Goal: Transaction & Acquisition: Purchase product/service

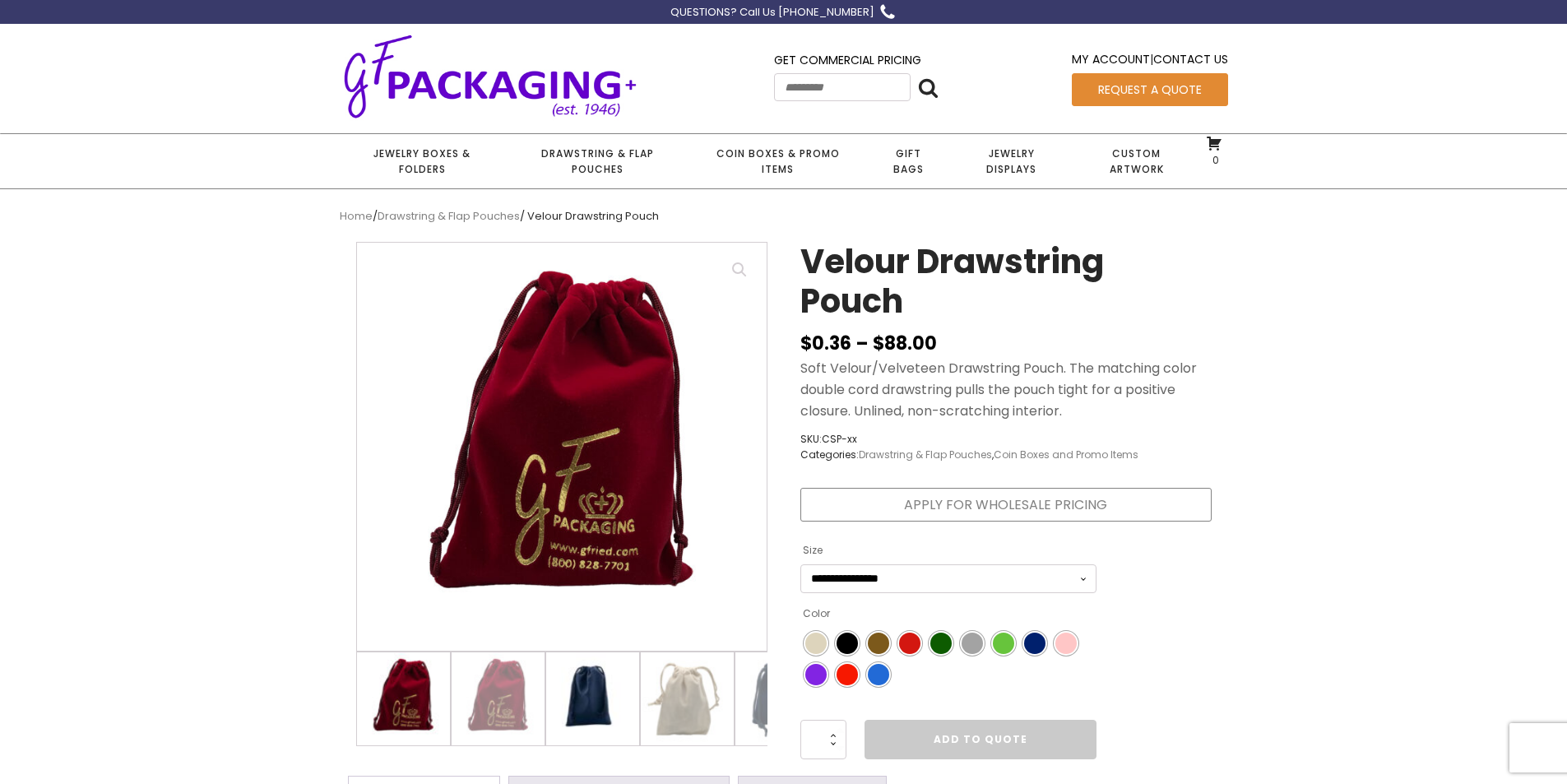
click at [590, 698] on img at bounding box center [592, 698] width 93 height 93
click at [617, 695] on img at bounding box center [592, 698] width 93 height 93
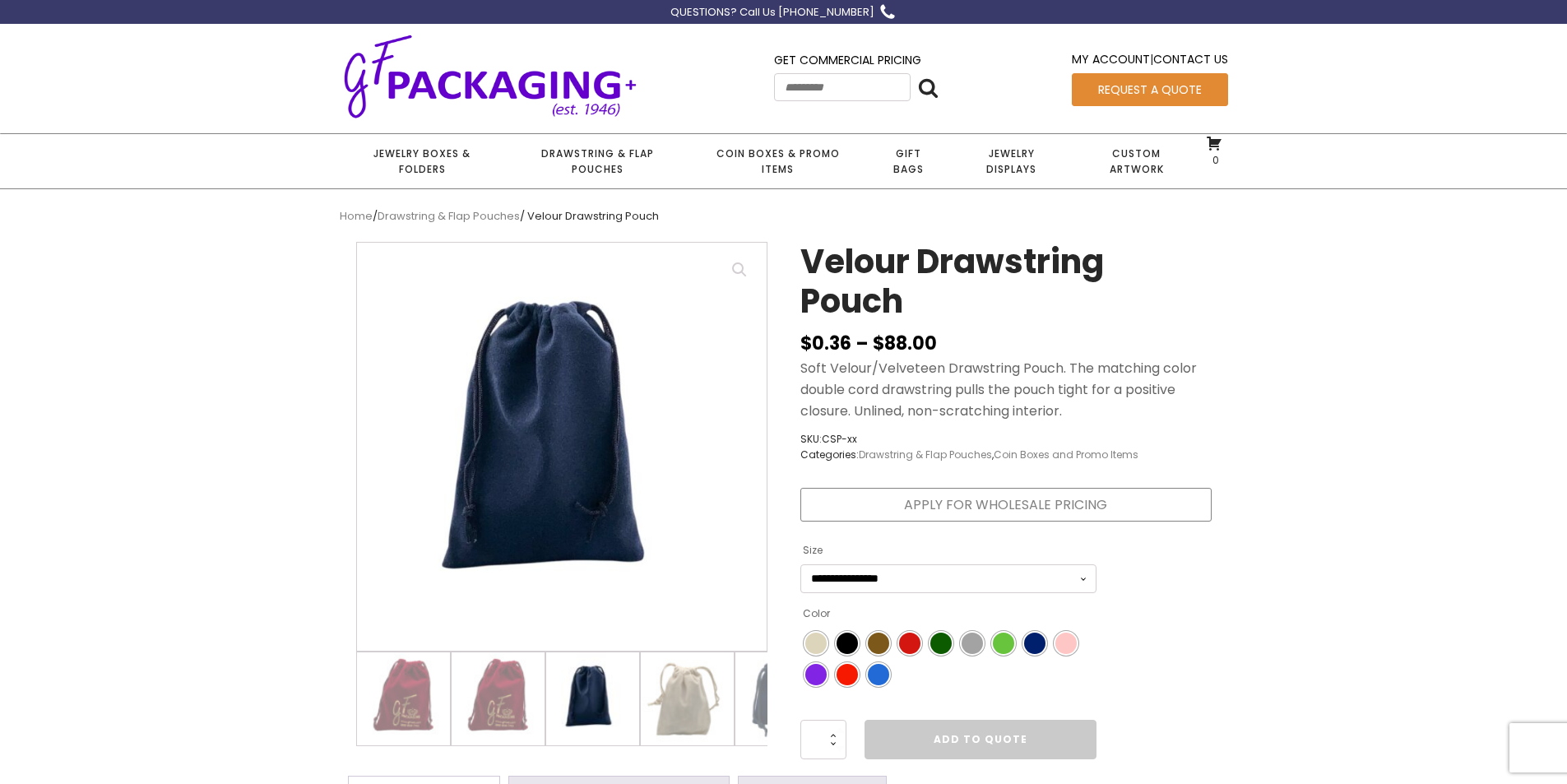
click at [595, 695] on img at bounding box center [592, 698] width 93 height 93
click at [401, 697] on img at bounding box center [403, 698] width 93 height 93
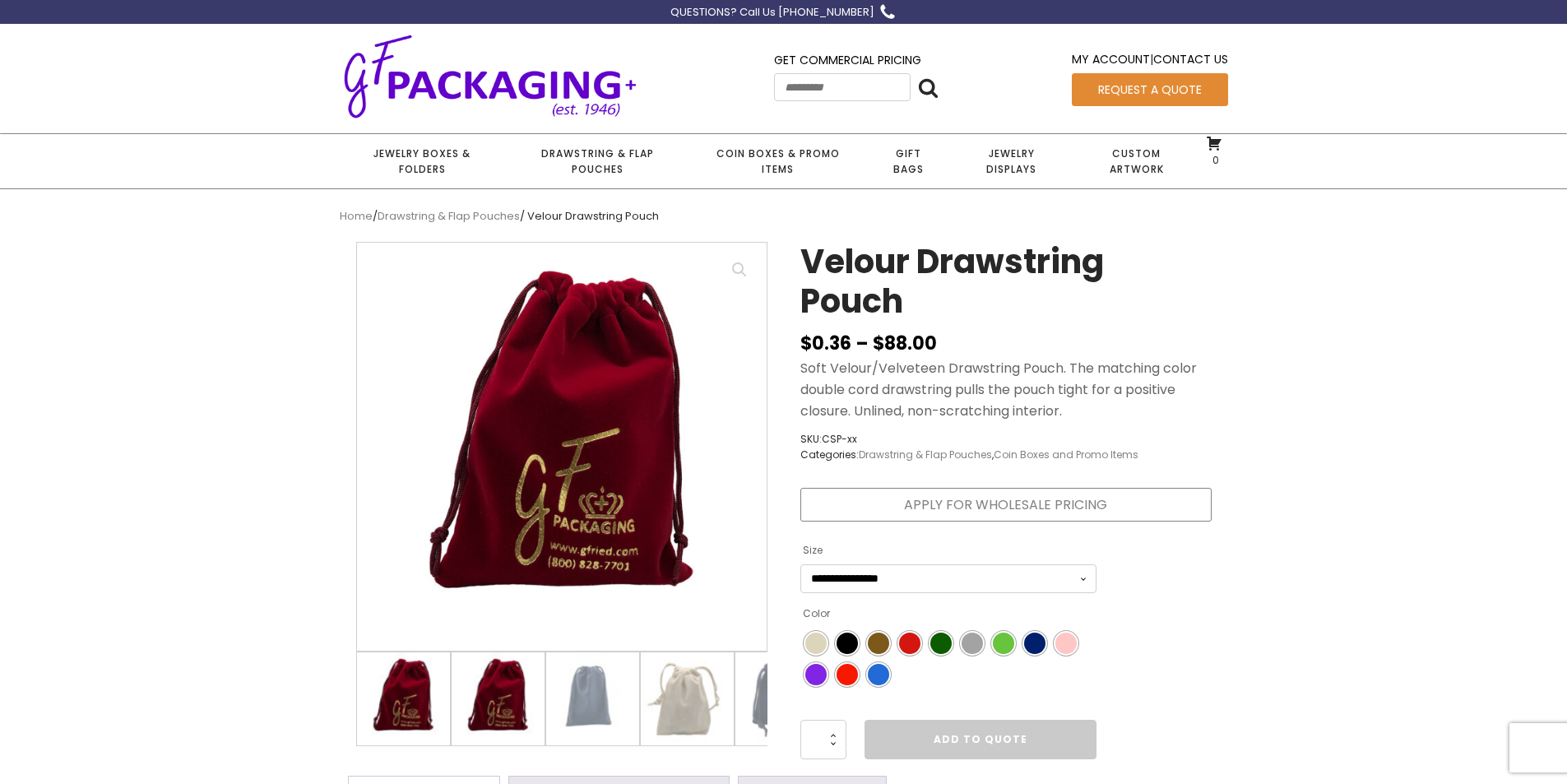
click at [500, 695] on img at bounding box center [498, 698] width 93 height 93
click at [591, 691] on img at bounding box center [592, 698] width 93 height 93
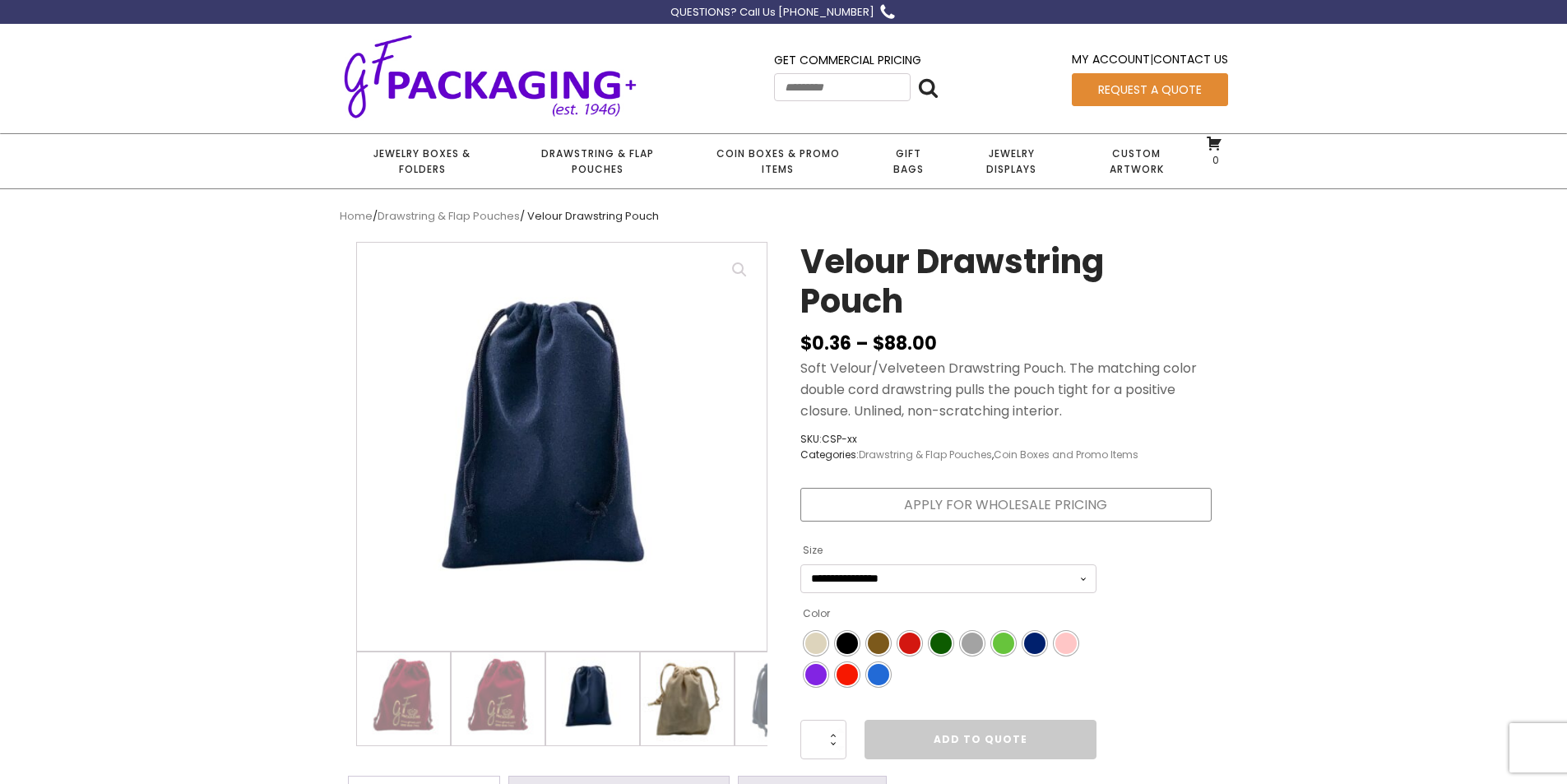
click at [665, 699] on img at bounding box center [687, 698] width 93 height 93
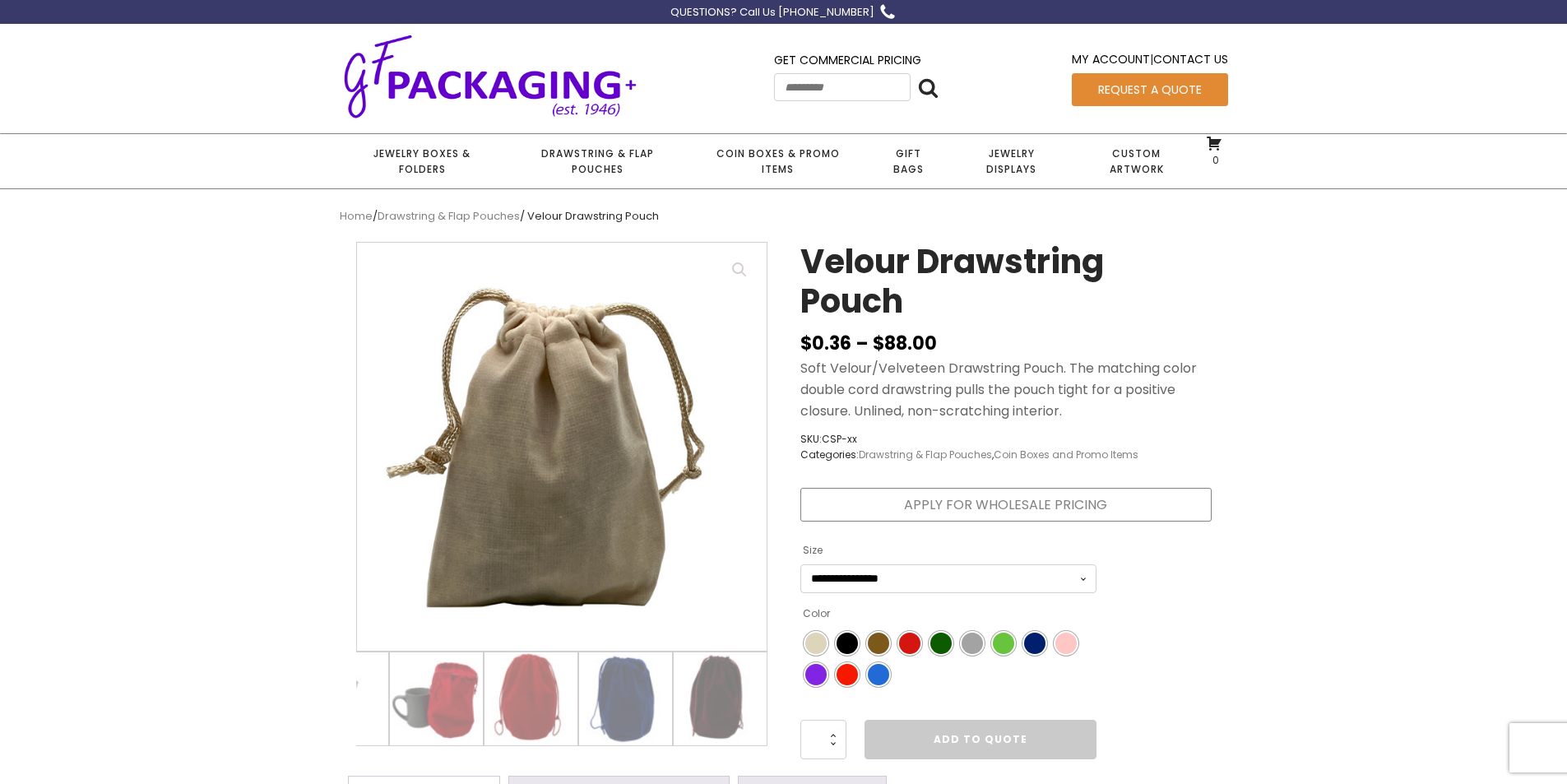
click at [537, 74] on img at bounding box center [490, 75] width 301 height 89
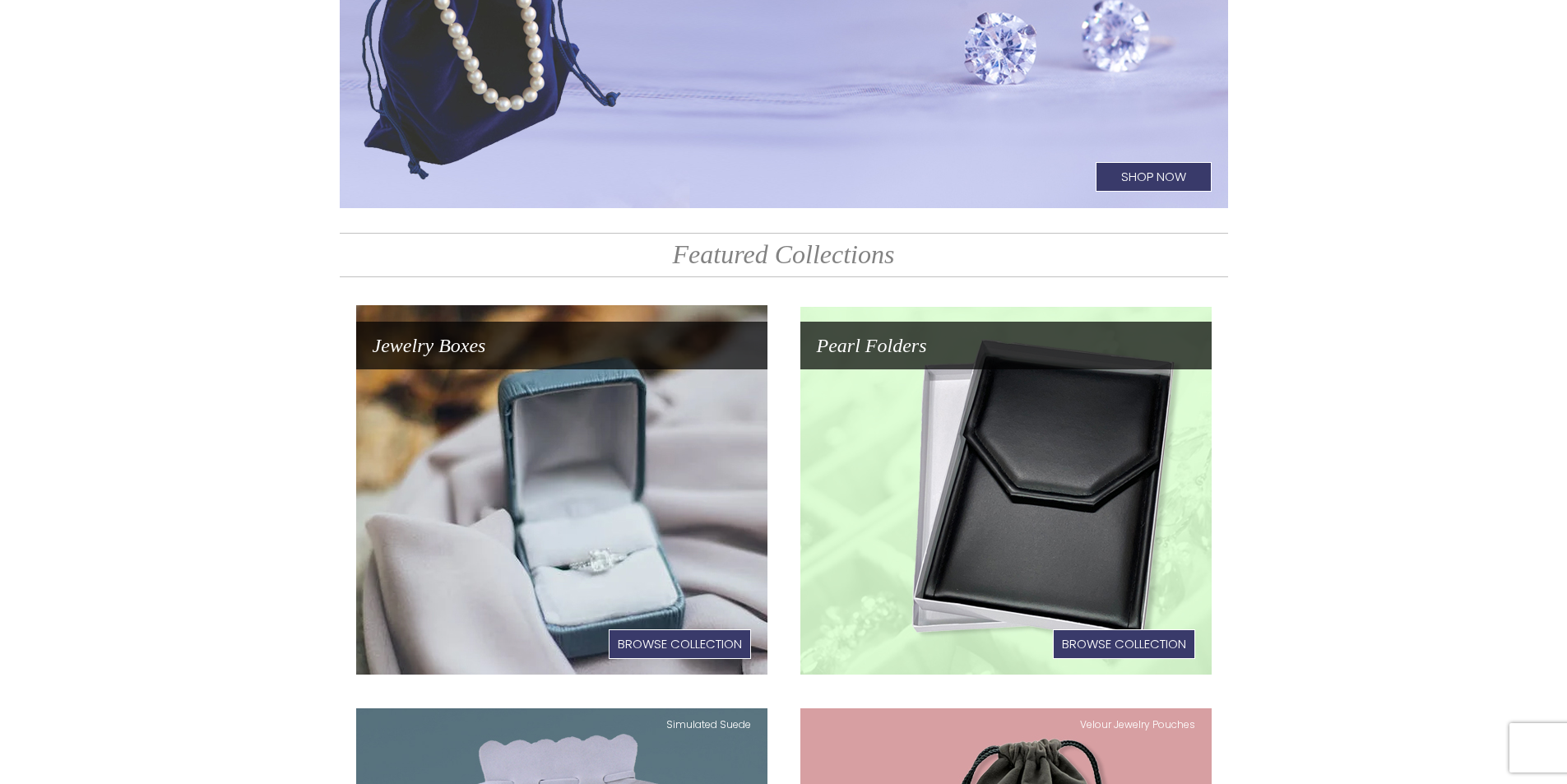
scroll to position [822, 0]
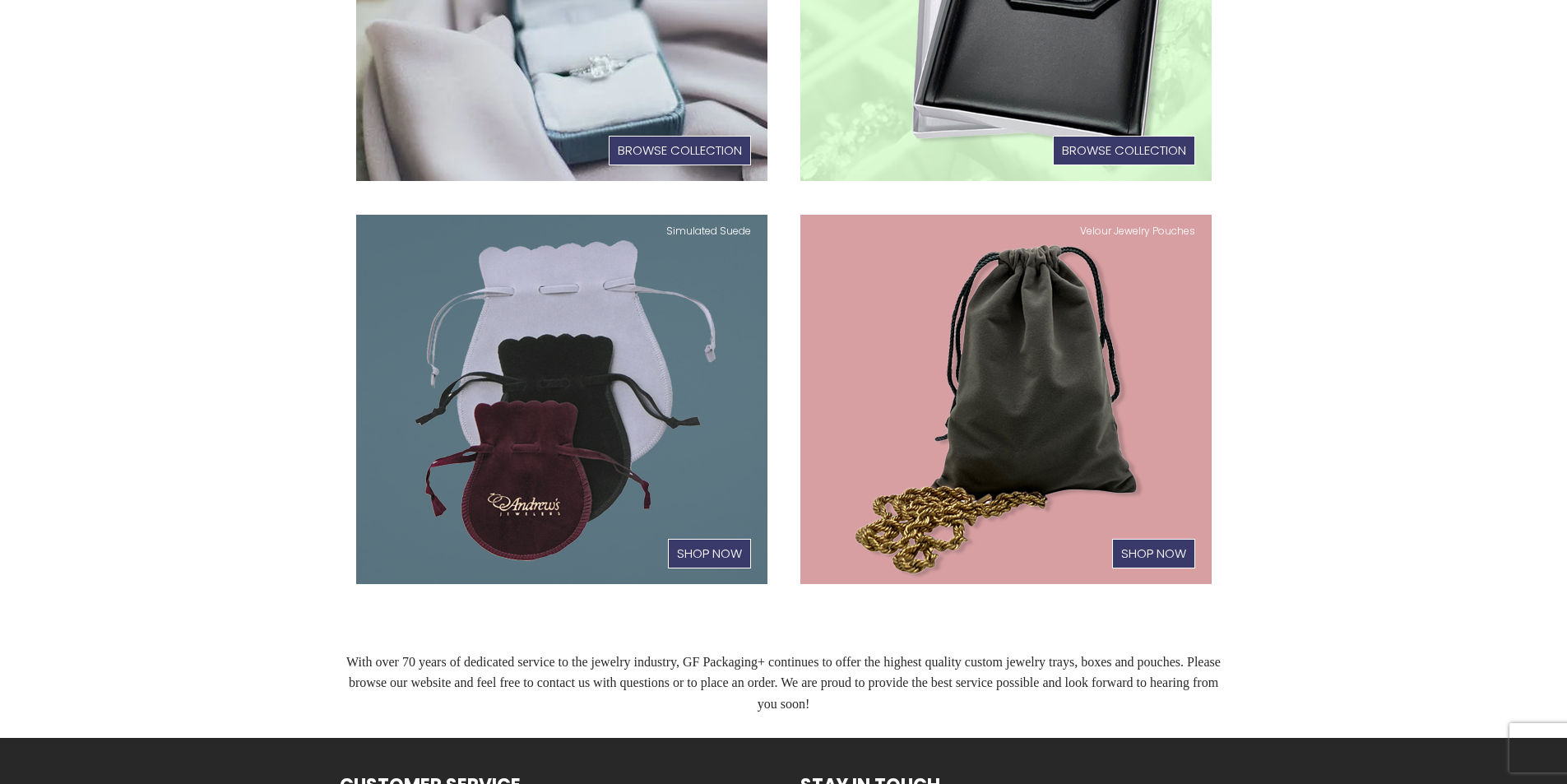
click at [1001, 326] on link "Velour Jewelry Pouches Shop Now" at bounding box center [1006, 400] width 411 height 370
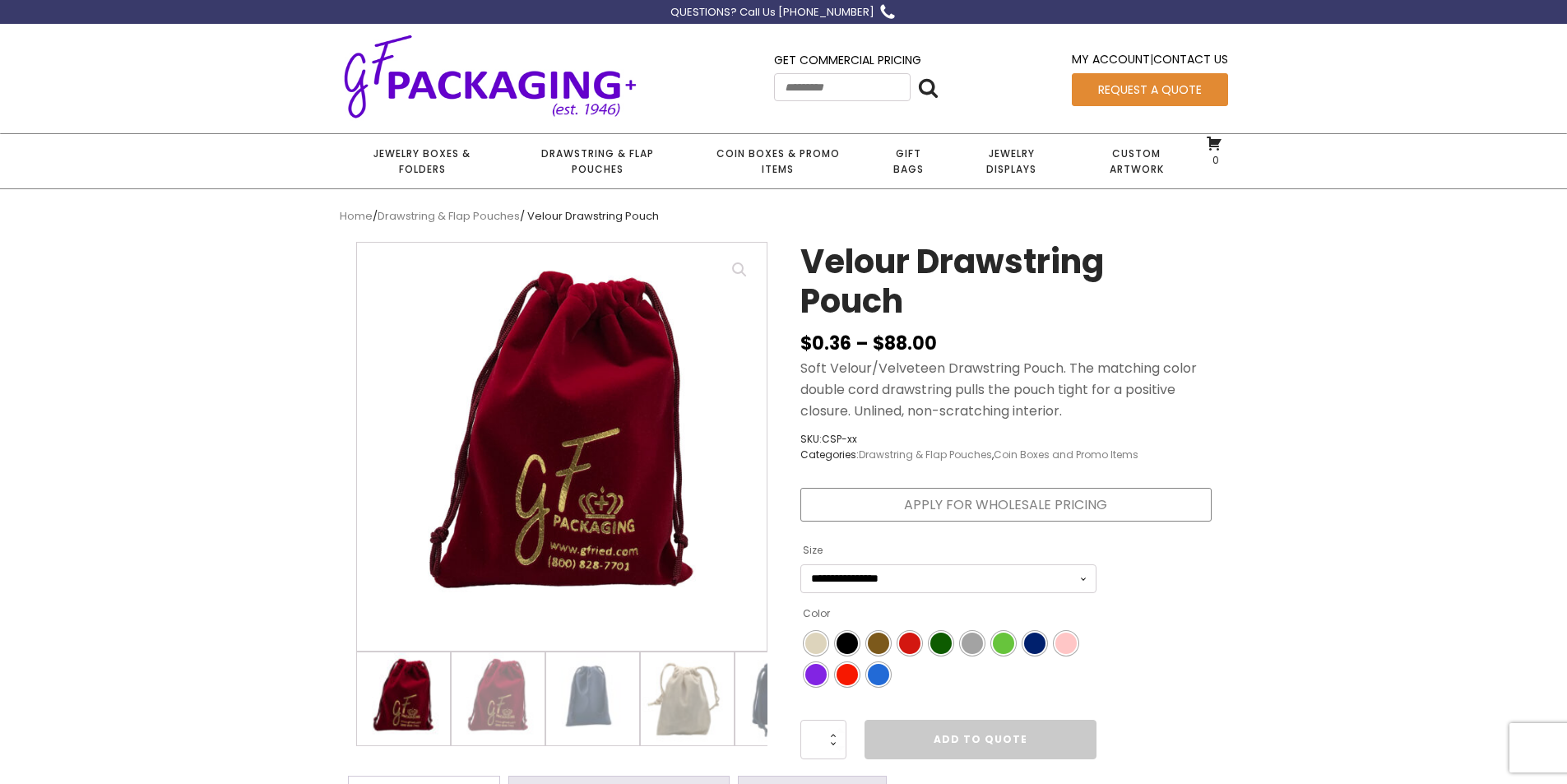
click at [578, 79] on img at bounding box center [490, 75] width 301 height 89
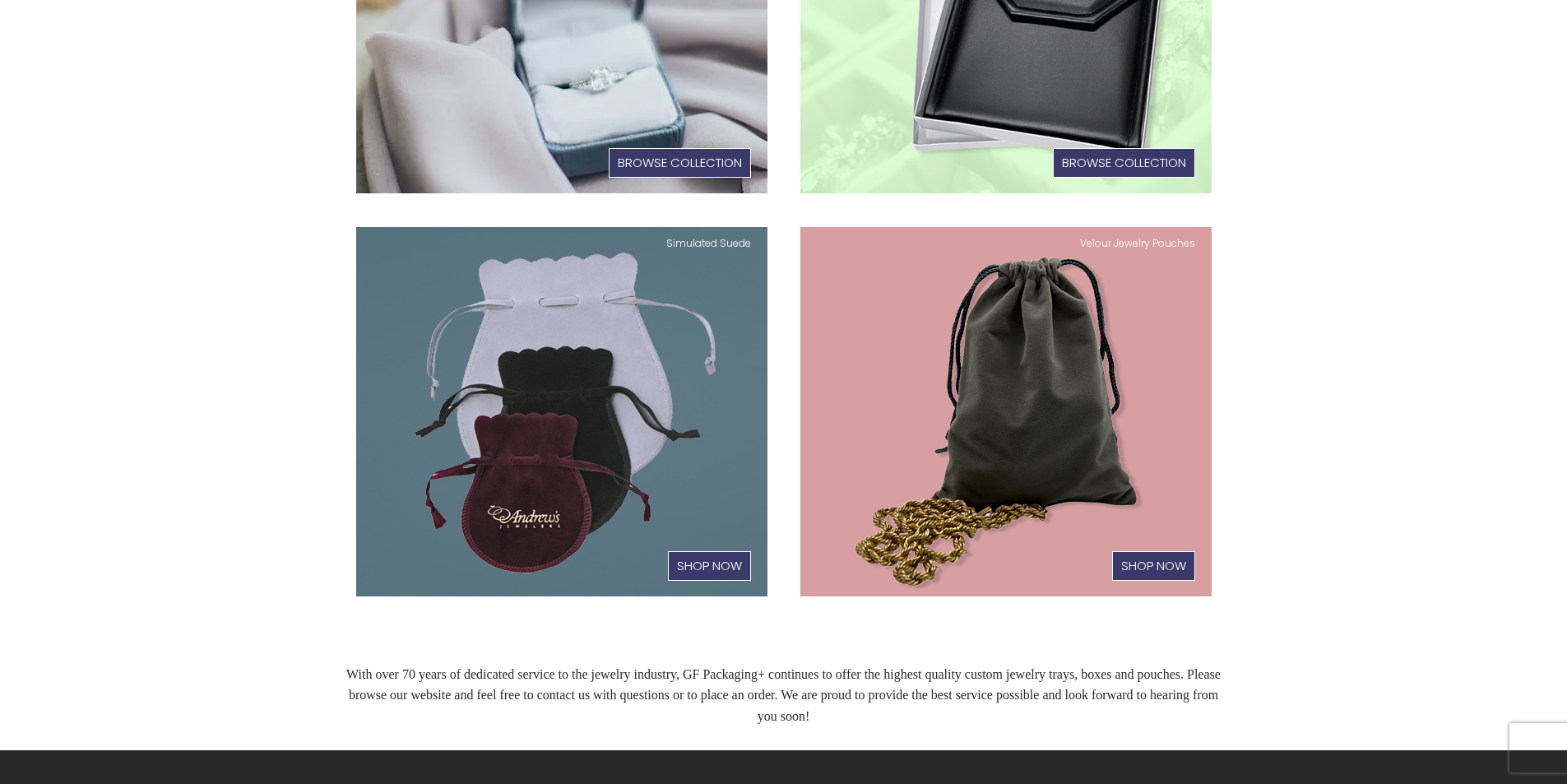
scroll to position [822, 0]
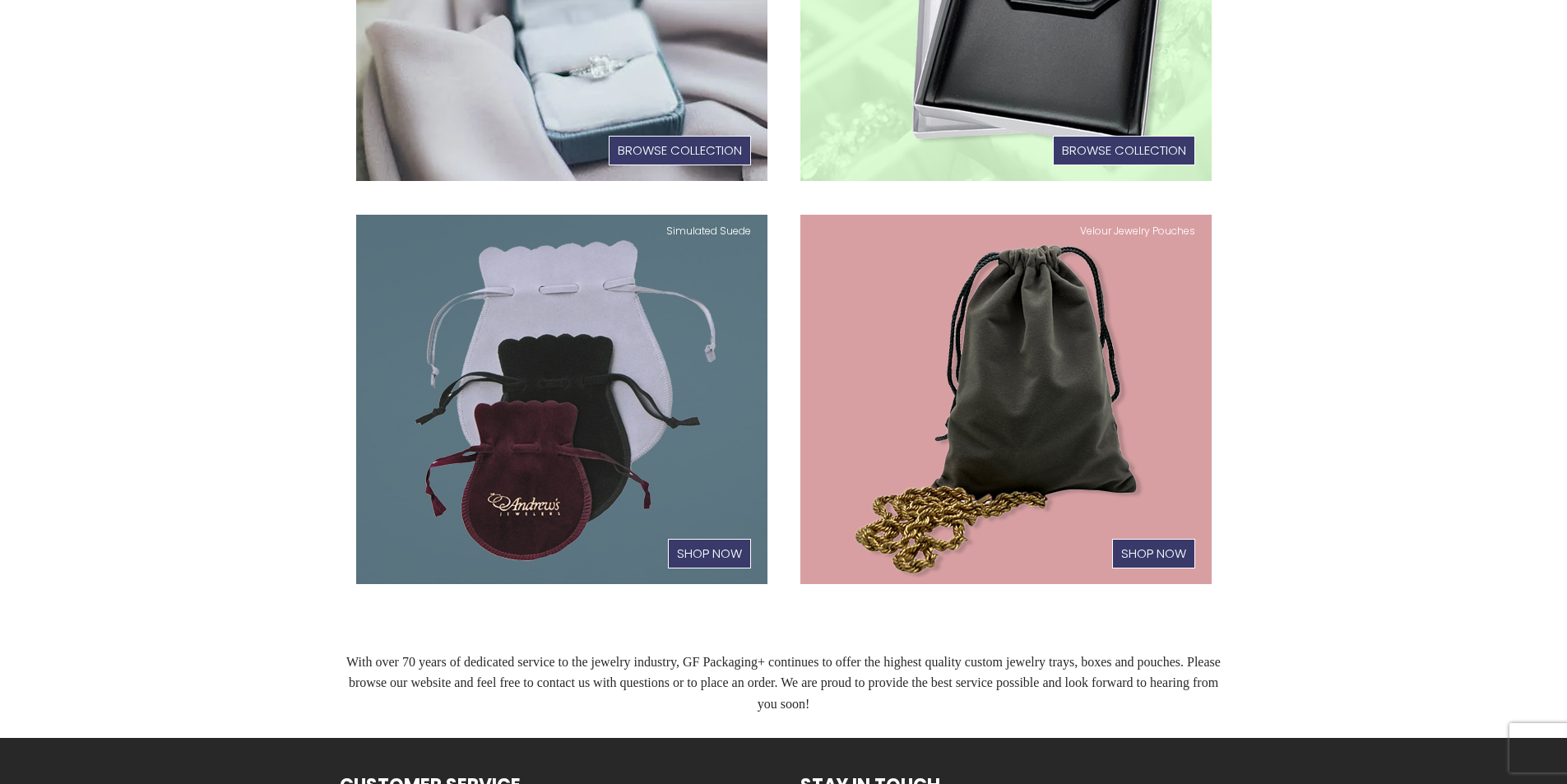
click at [978, 395] on link "Velour Jewelry Pouches Shop Now" at bounding box center [1006, 400] width 411 height 370
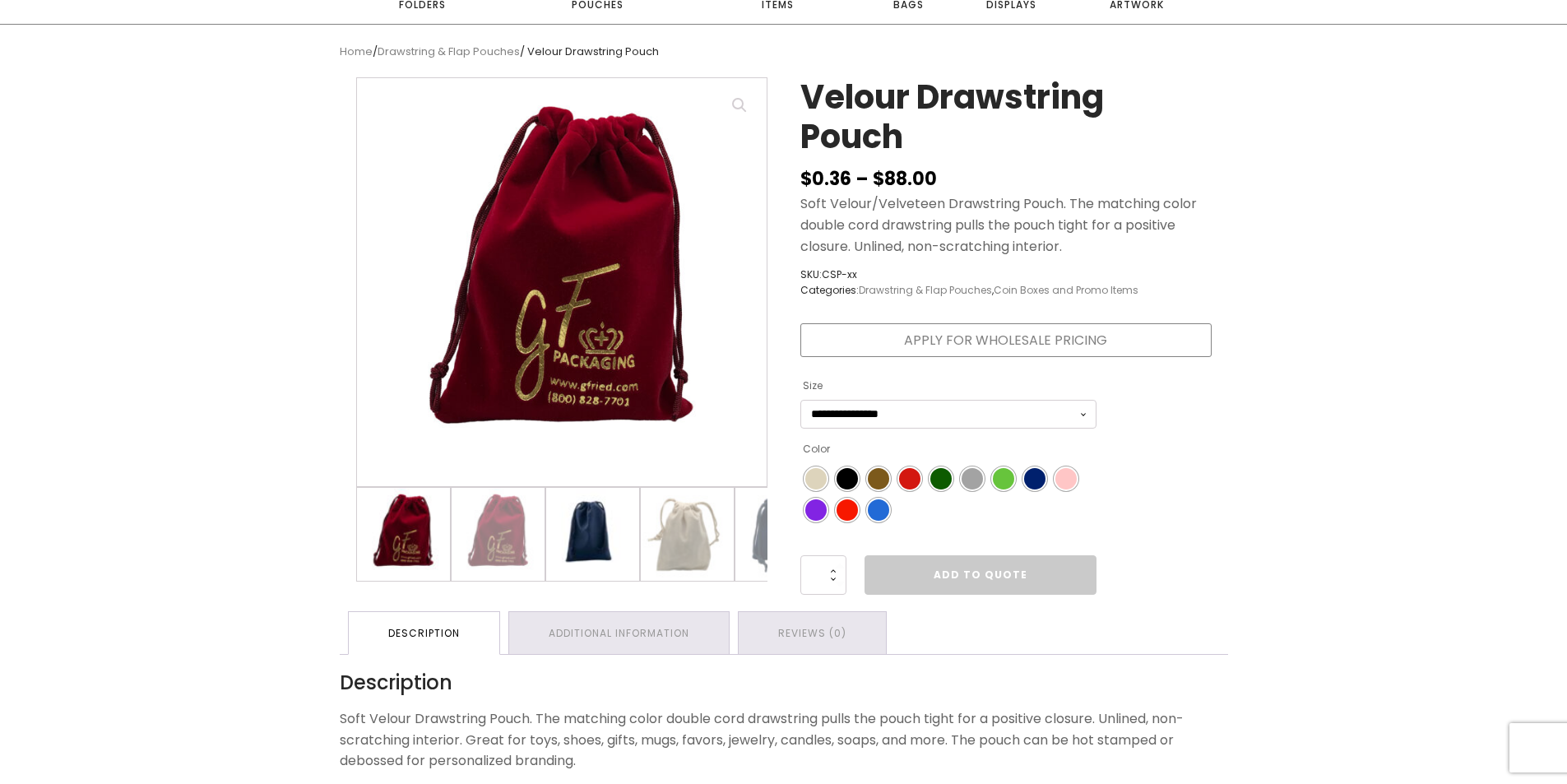
click at [595, 537] on img at bounding box center [592, 533] width 93 height 93
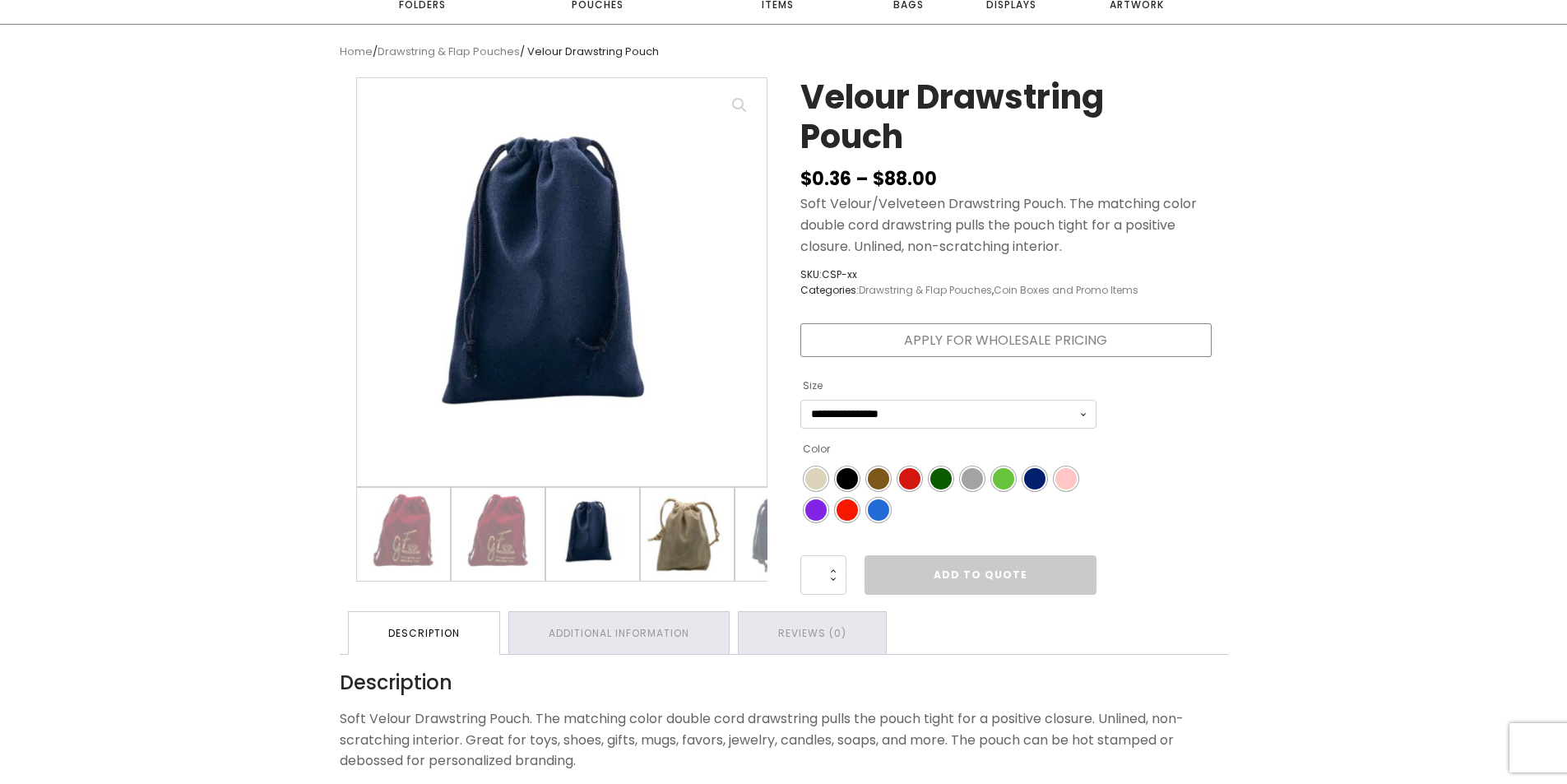
click at [681, 541] on img at bounding box center [687, 533] width 93 height 93
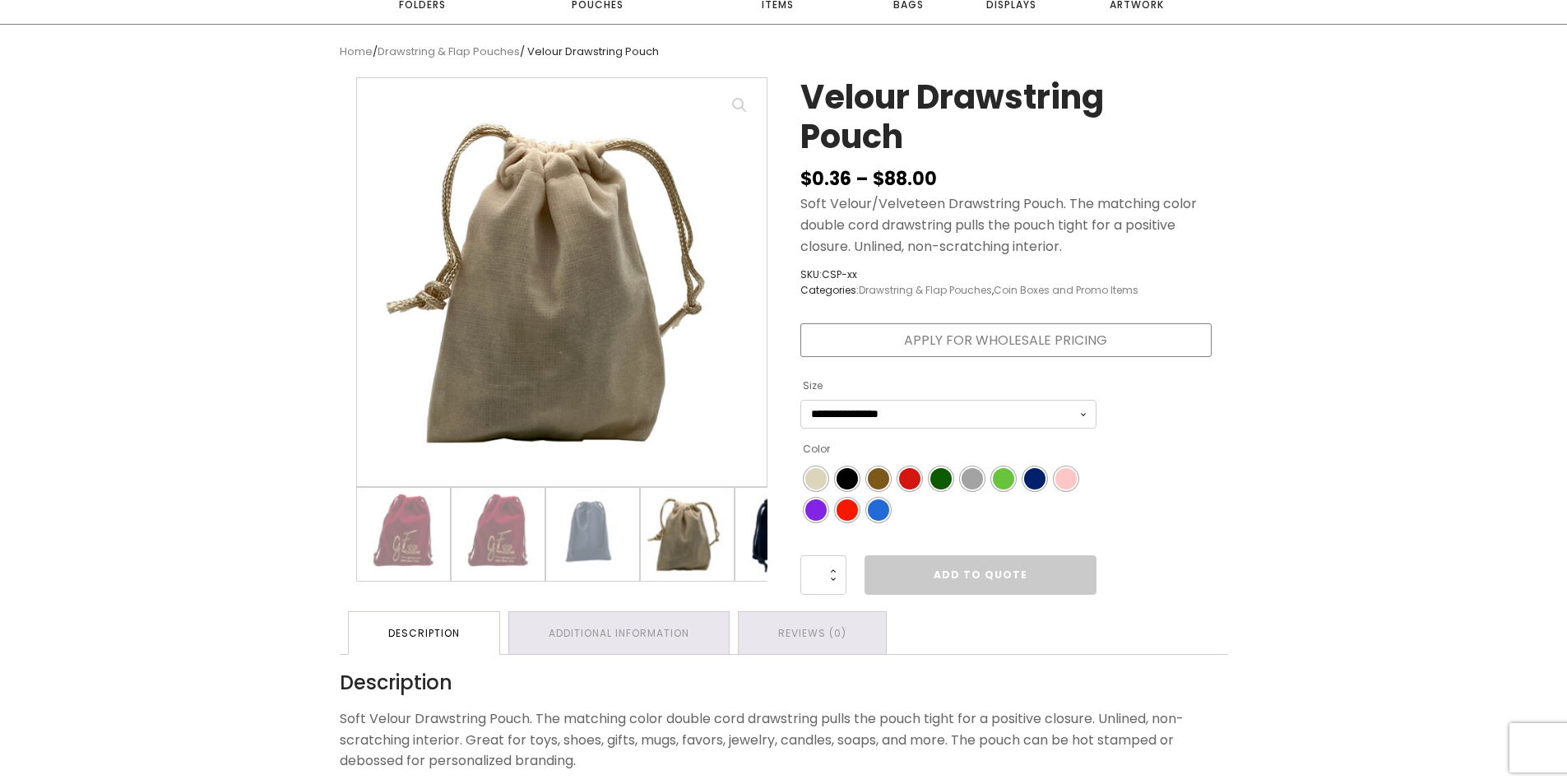
click at [751, 541] on img at bounding box center [782, 533] width 93 height 93
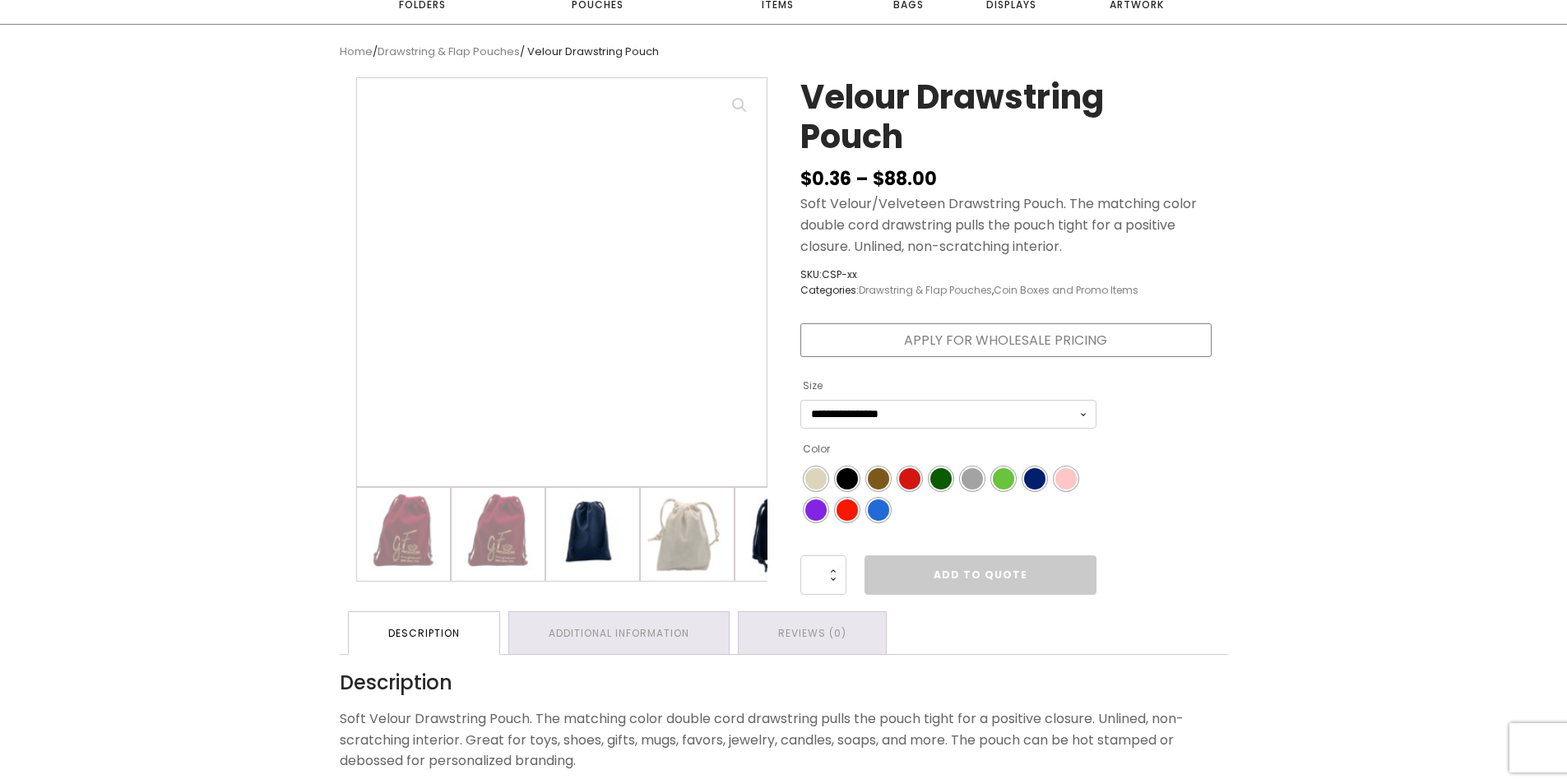
drag, startPoint x: 754, startPoint y: 552, endPoint x: 554, endPoint y: 568, distance: 200.6
click at [554, 568] on ol at bounding box center [562, 533] width 411 height 94
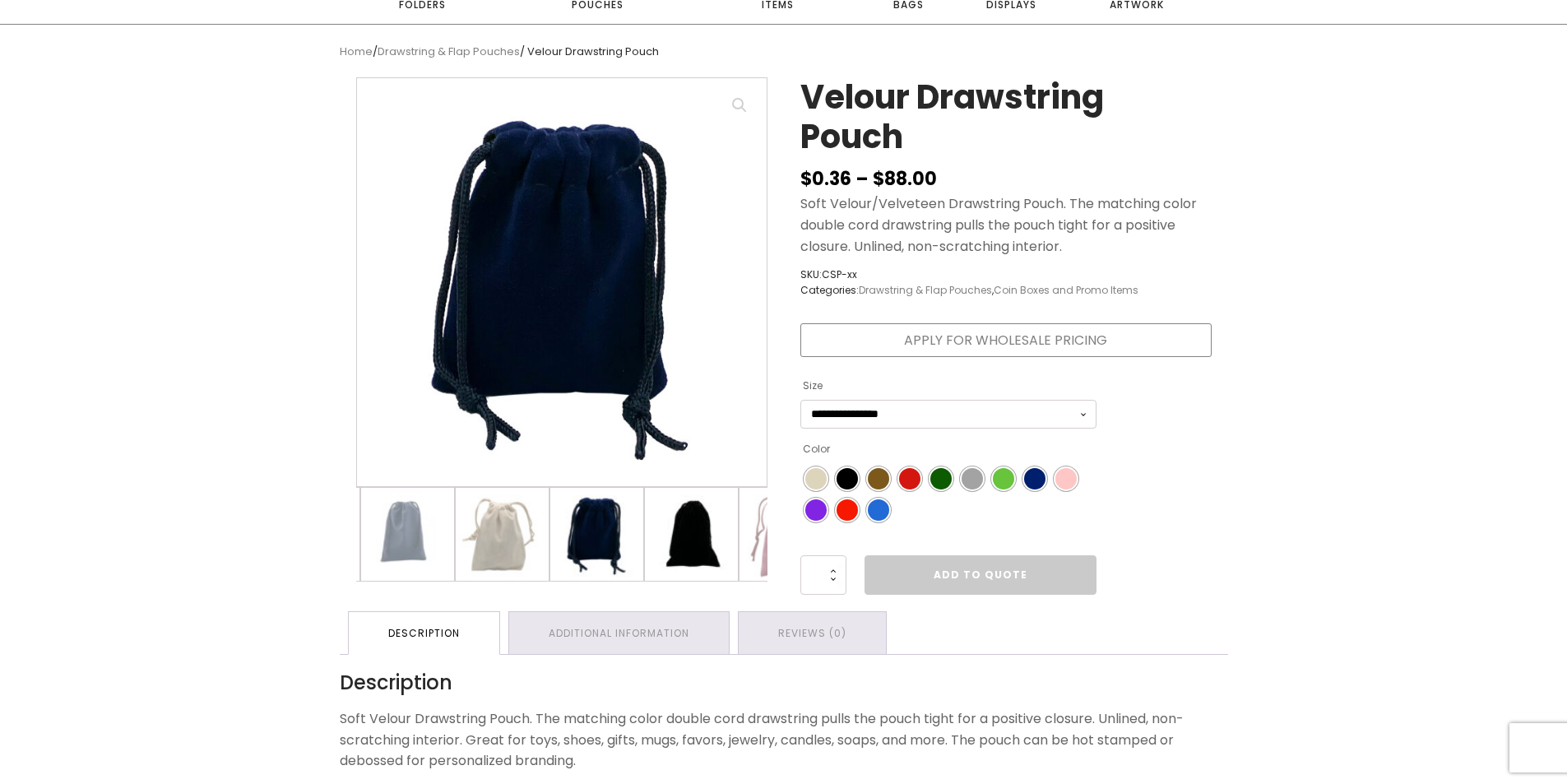
scroll to position [0, 197]
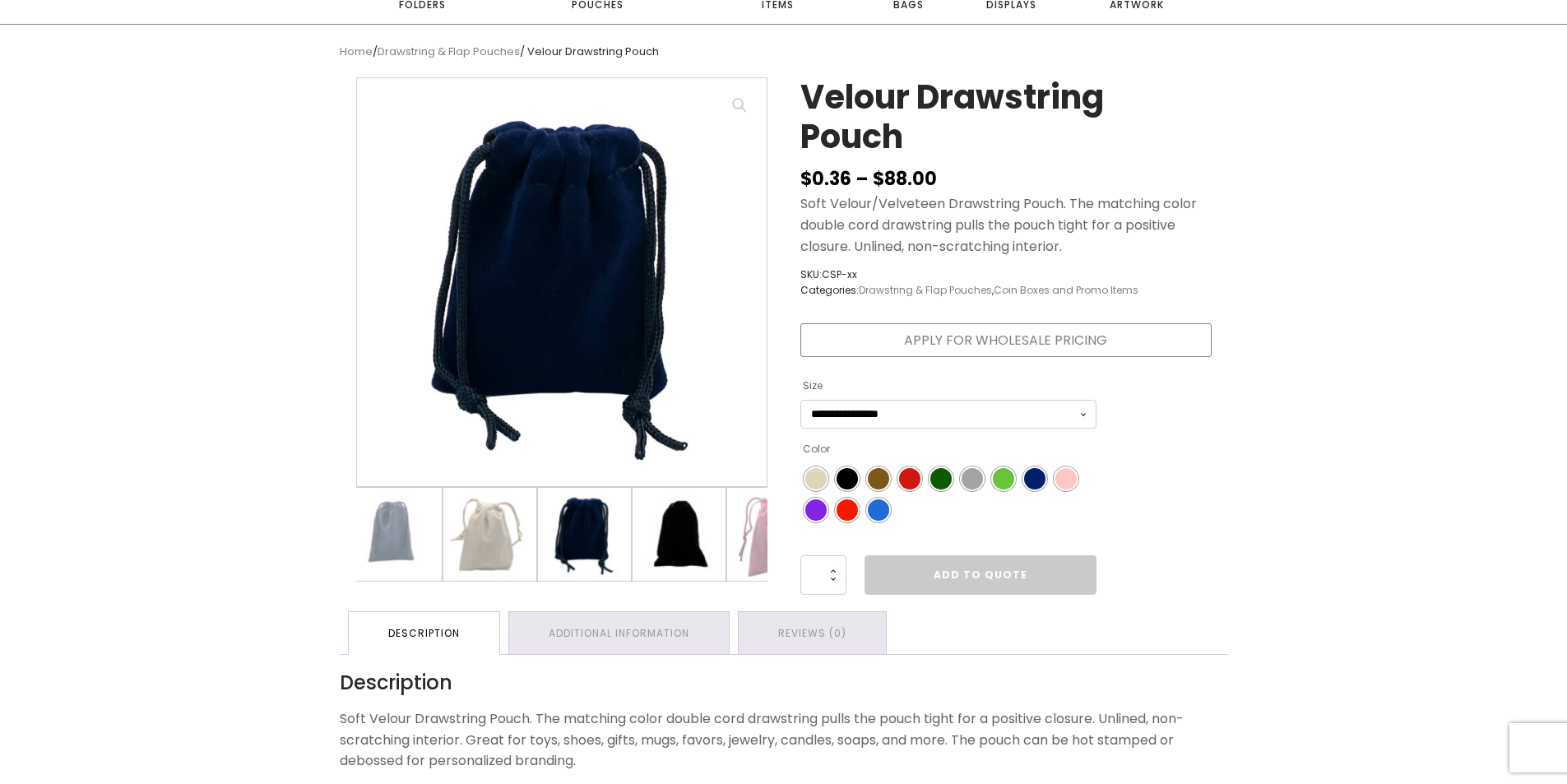
click at [670, 537] on img at bounding box center [679, 533] width 93 height 93
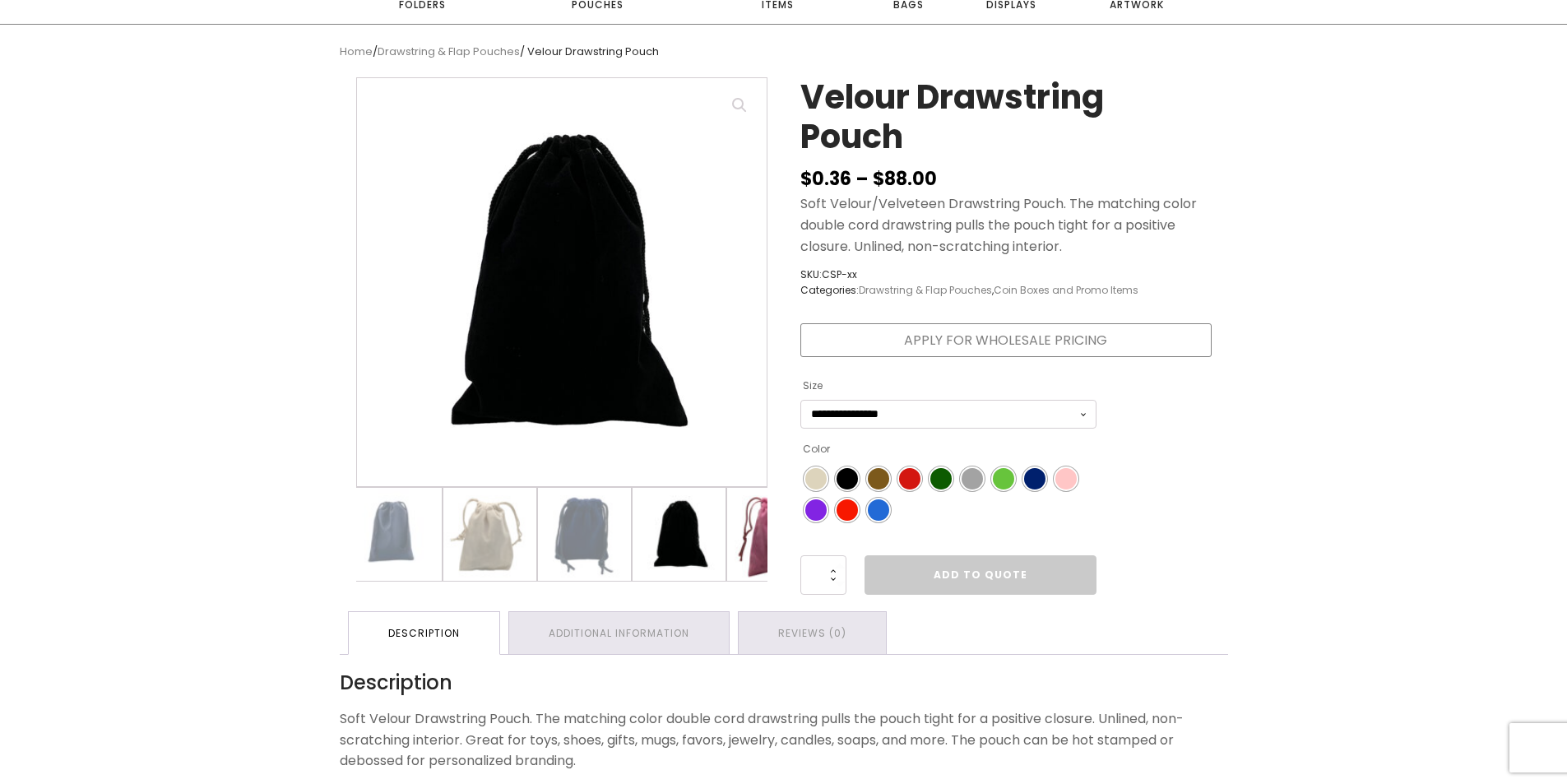
click at [752, 533] on img at bounding box center [773, 533] width 93 height 93
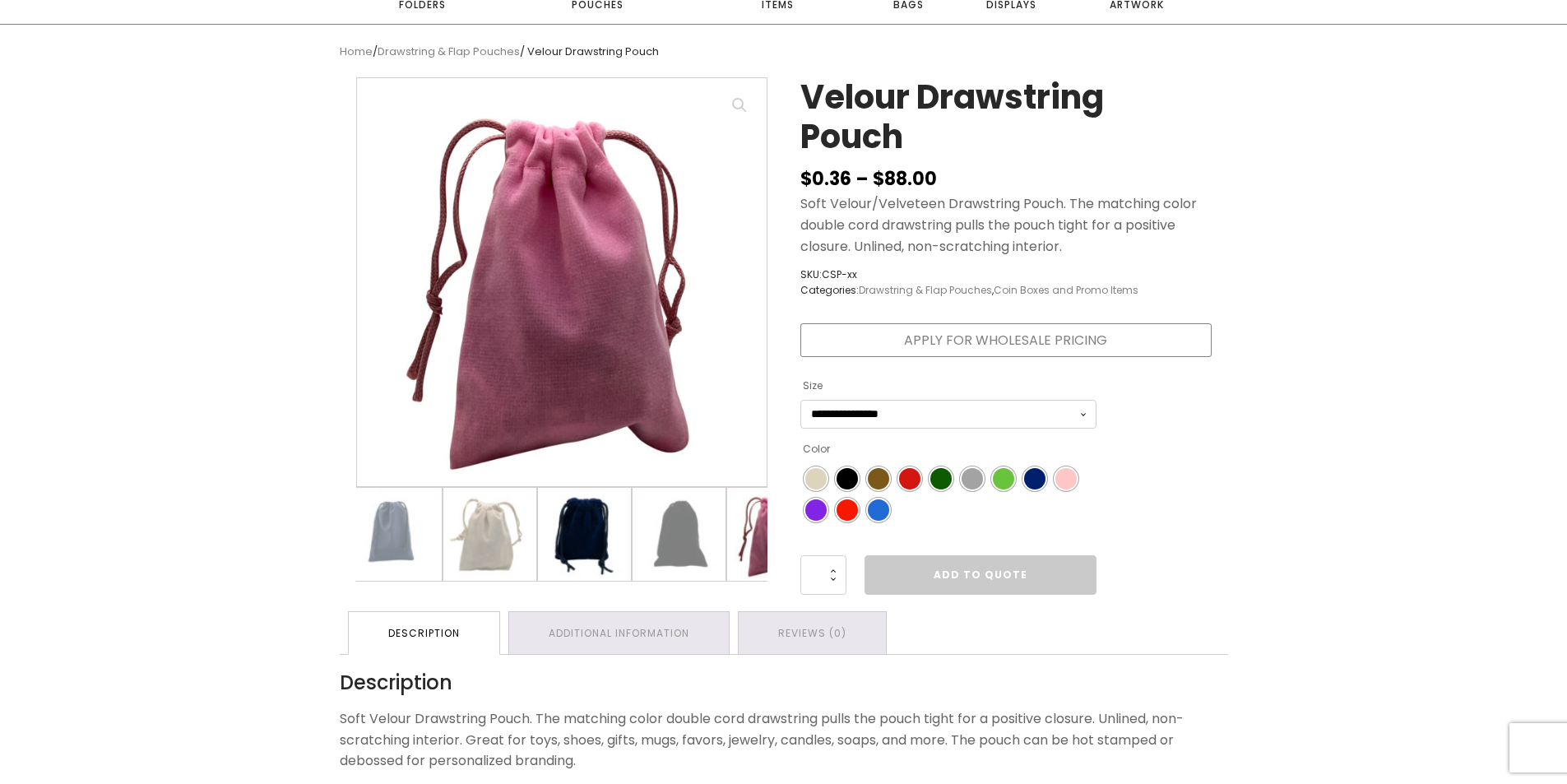
click at [565, 537] on img at bounding box center [584, 533] width 93 height 93
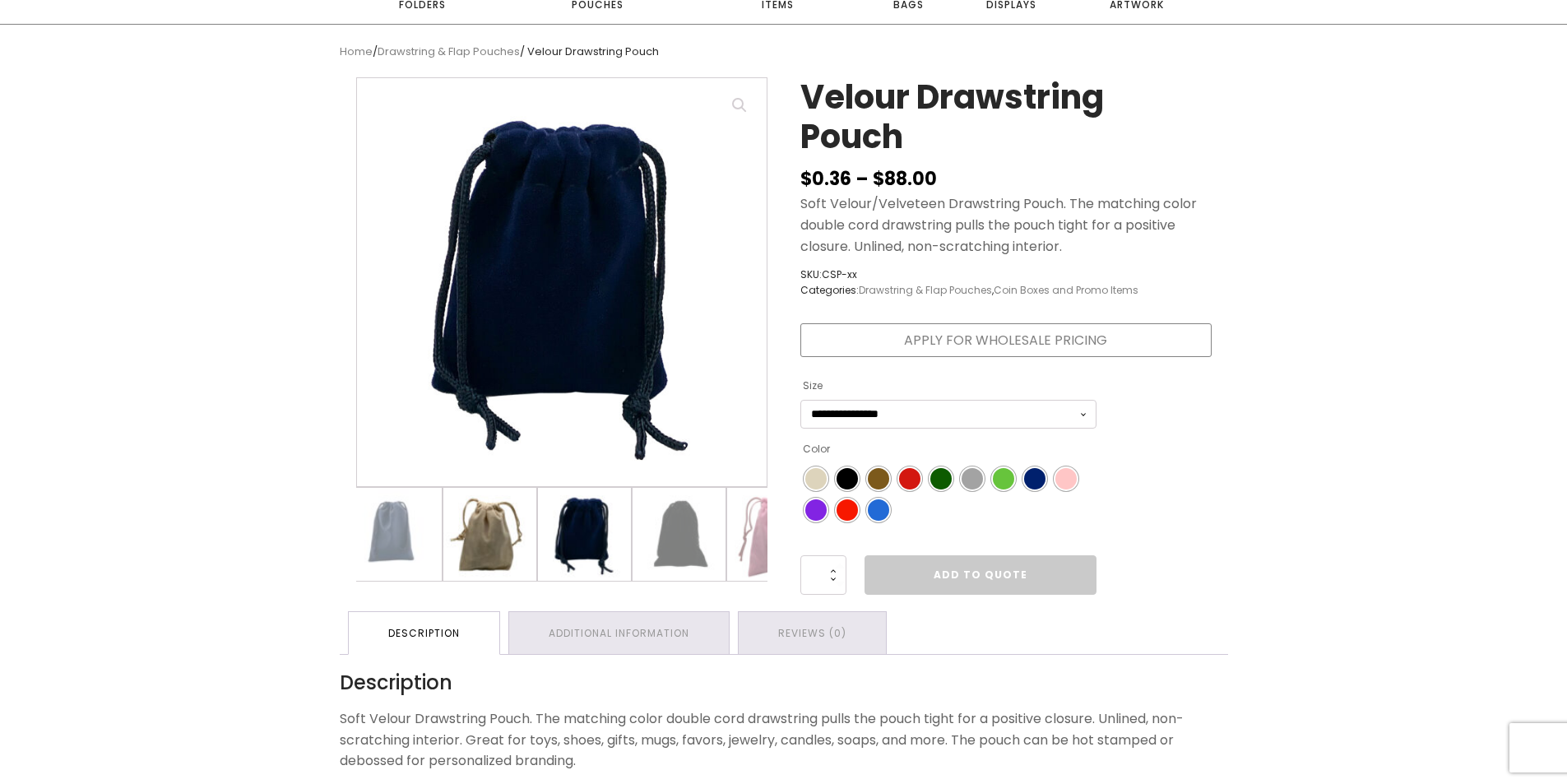
click at [465, 532] on img at bounding box center [489, 533] width 93 height 93
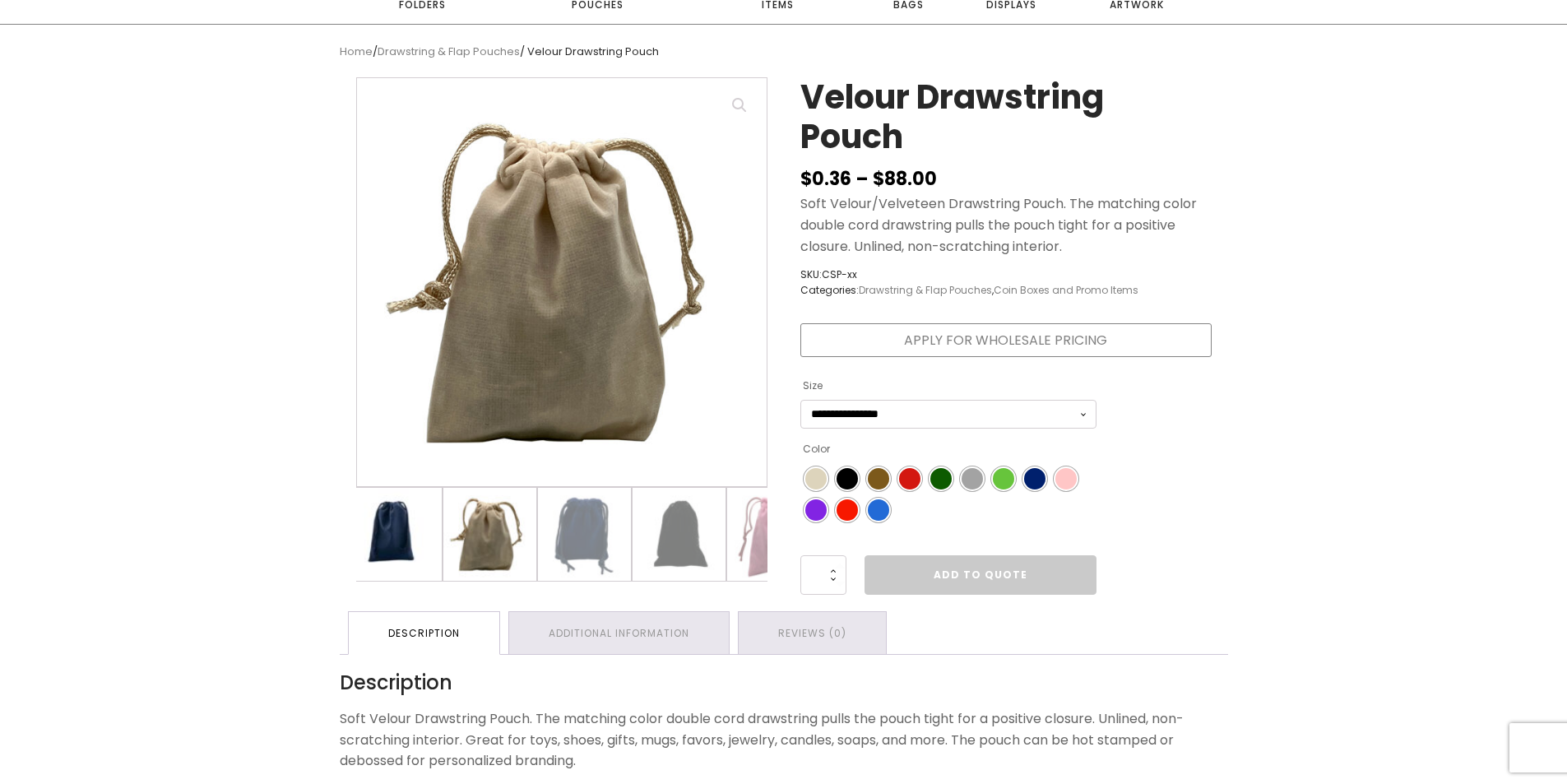
click at [387, 522] on img at bounding box center [395, 533] width 93 height 93
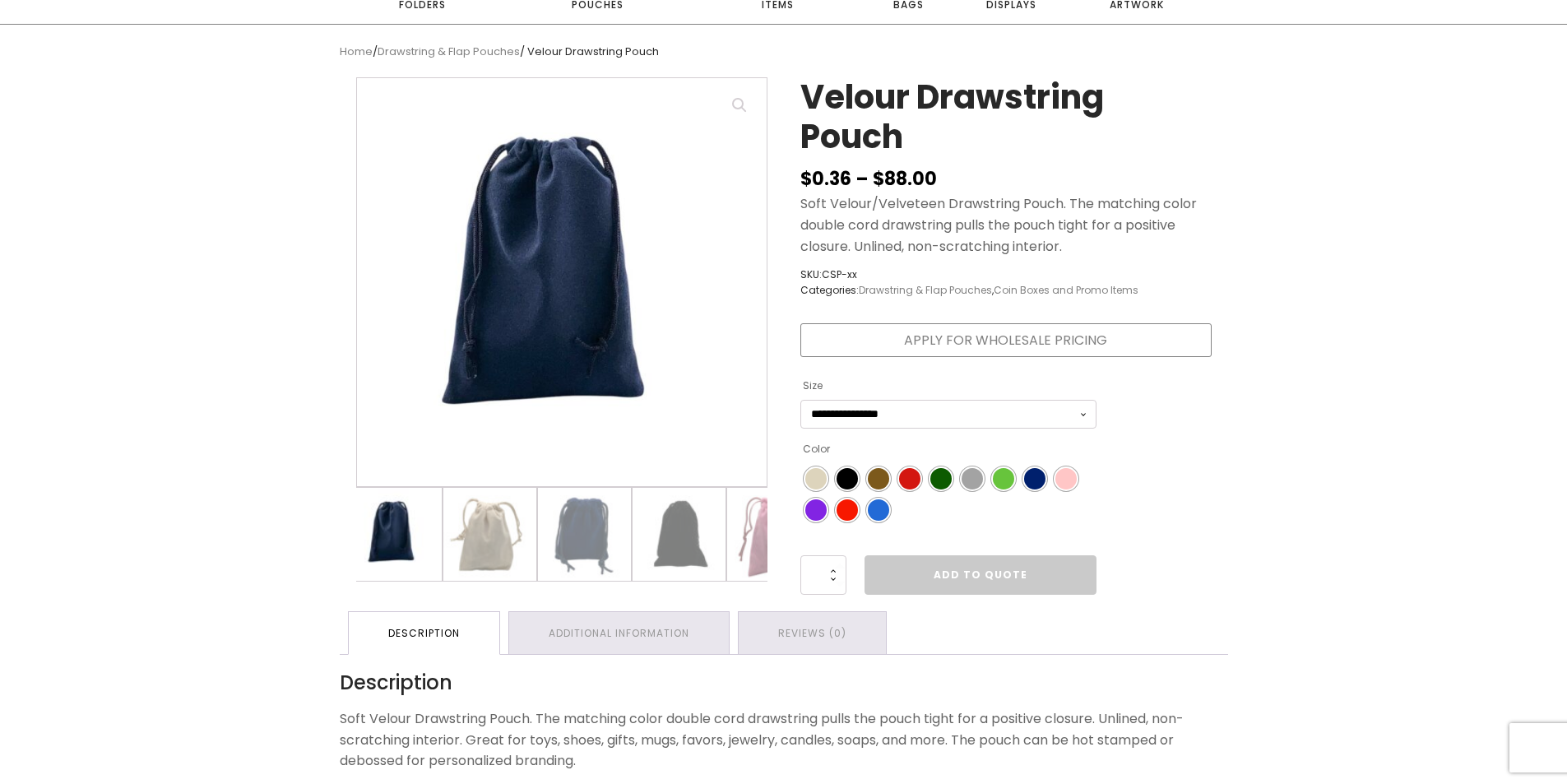
scroll to position [0, 0]
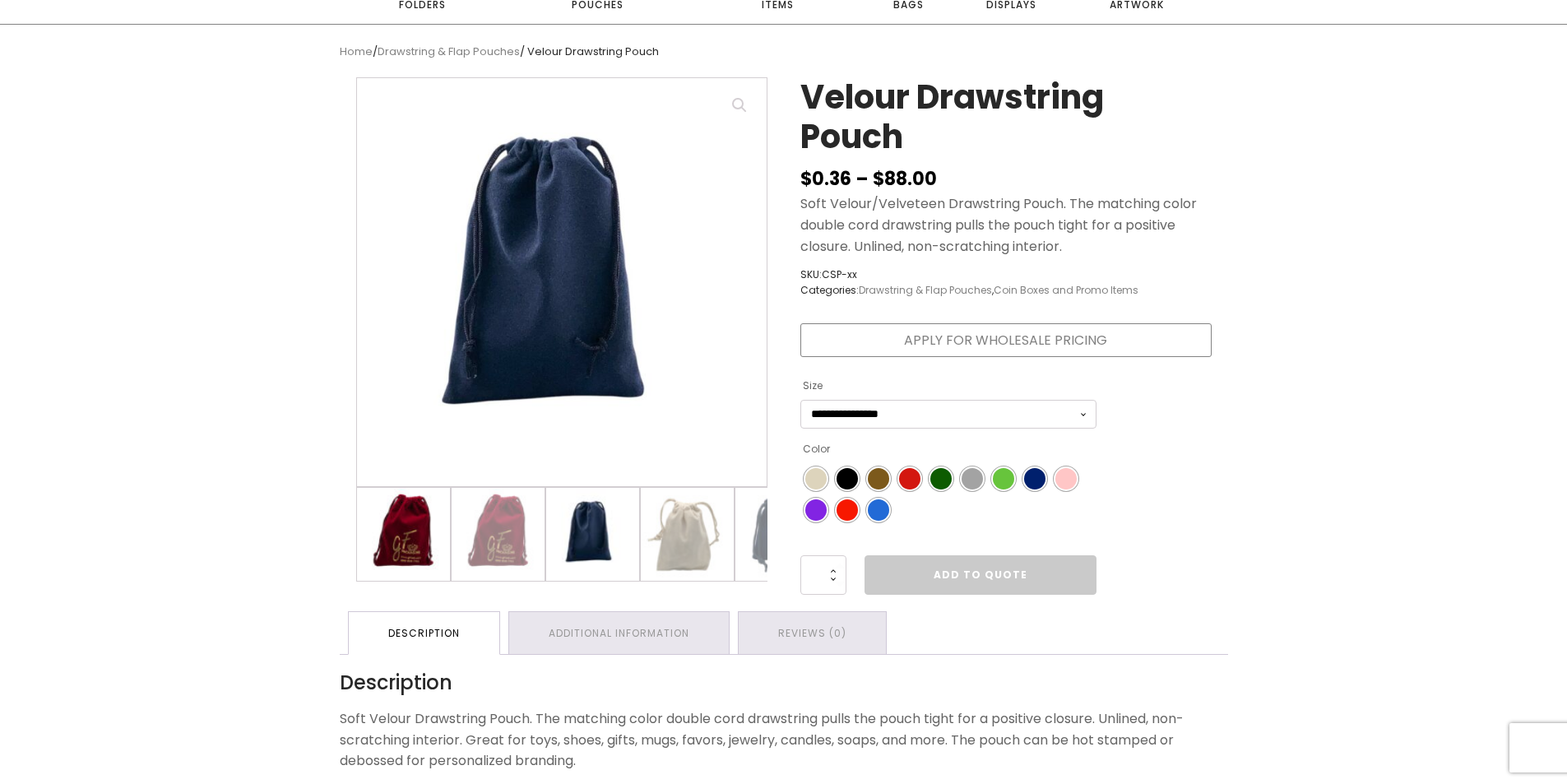
click at [426, 531] on img at bounding box center [403, 533] width 93 height 93
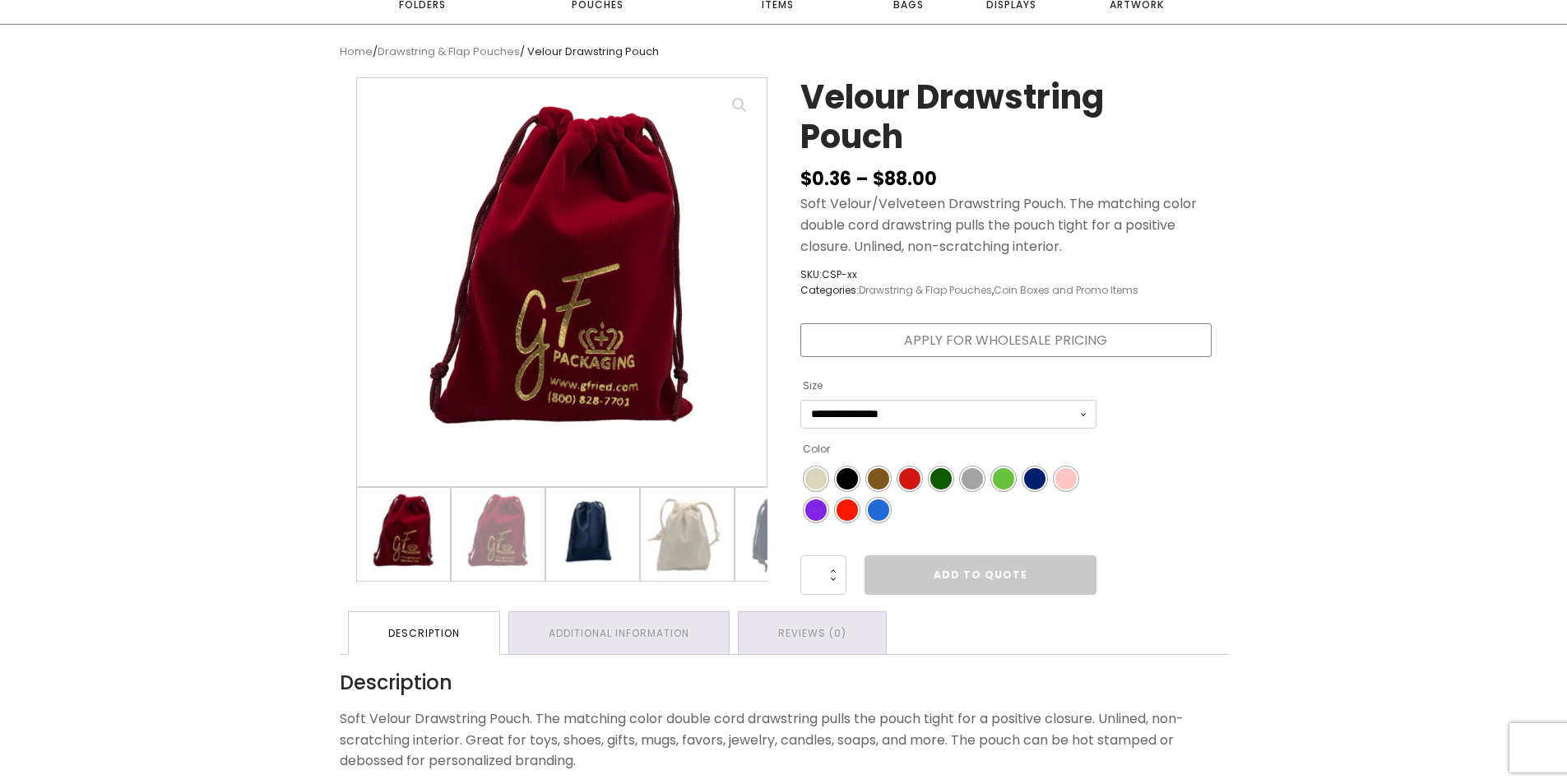
click at [605, 533] on img at bounding box center [592, 533] width 93 height 93
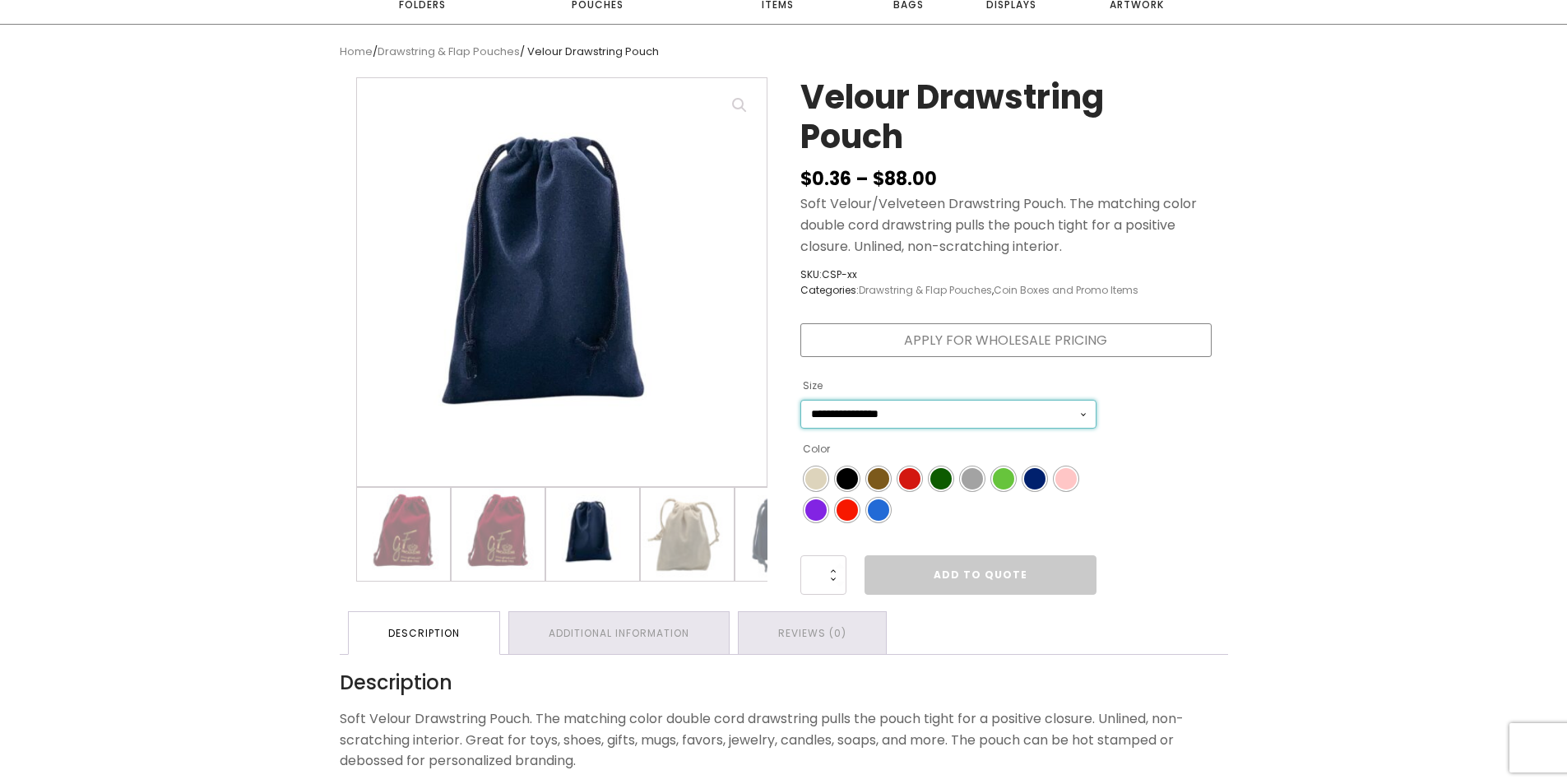
click at [962, 408] on select "**********" at bounding box center [948, 414] width 296 height 28
click at [800, 400] on select "**********" at bounding box center [948, 414] width 296 height 28
select select "*******"
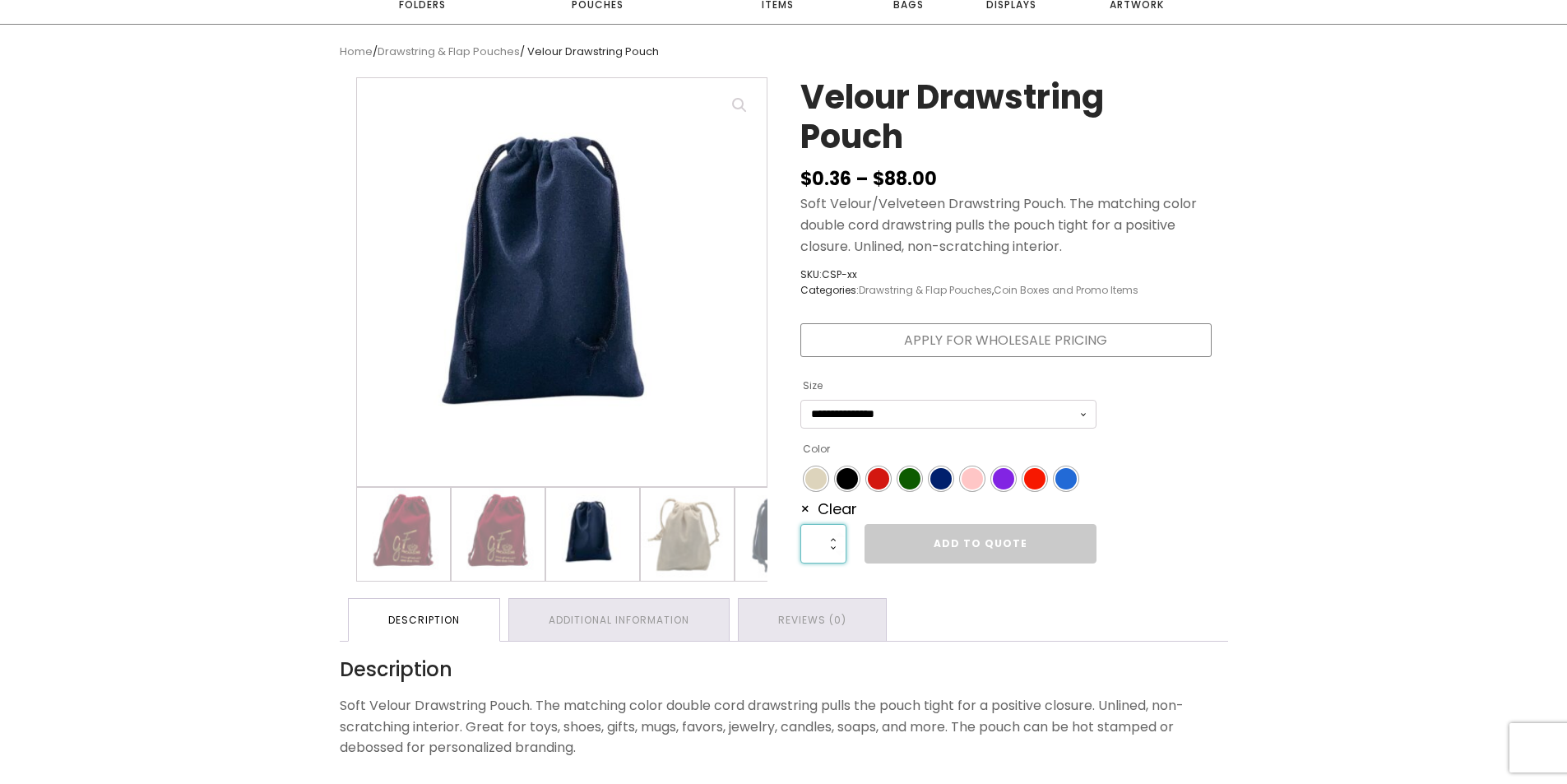
click at [835, 532] on input "*" at bounding box center [823, 543] width 46 height 39
click at [835, 534] on input "*" at bounding box center [823, 543] width 46 height 39
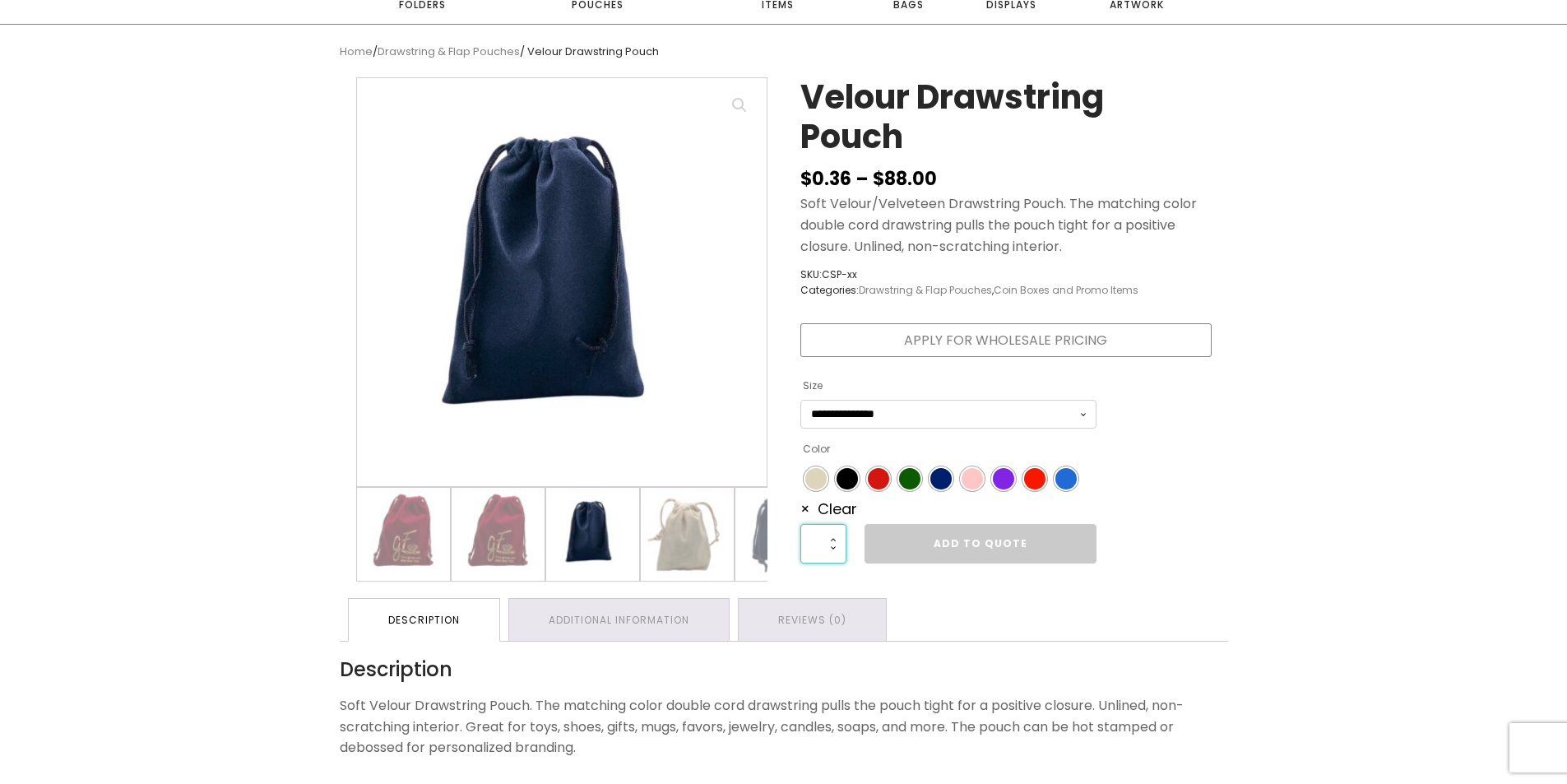
click at [835, 534] on input "*" at bounding box center [823, 543] width 46 height 39
click at [937, 547] on link "Add to Quote" at bounding box center [980, 543] width 232 height 39
click at [940, 481] on span "Color" at bounding box center [942, 479] width 22 height 22
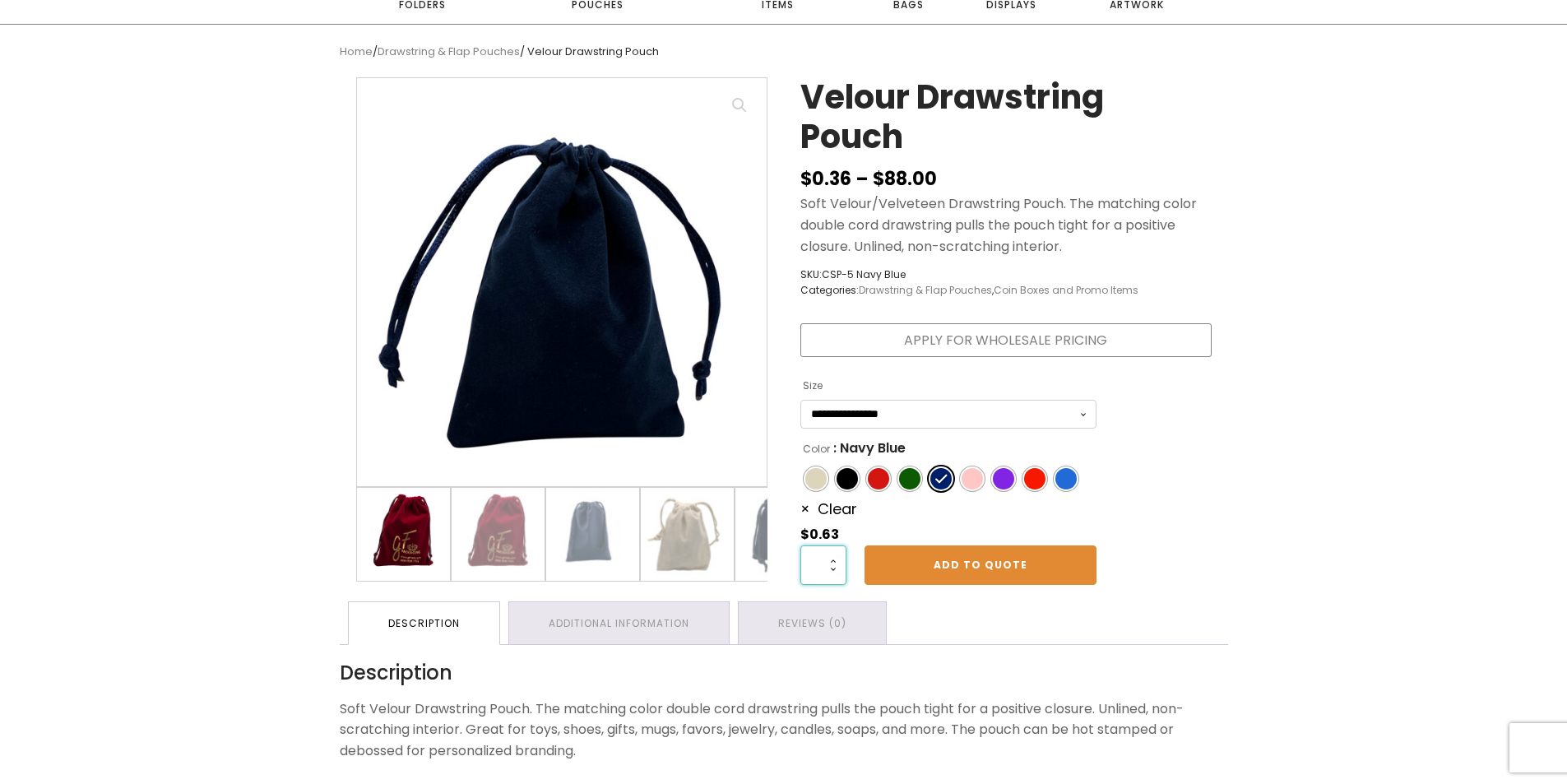
click at [834, 560] on input "*" at bounding box center [823, 564] width 46 height 39
click at [834, 560] on input "**" at bounding box center [823, 564] width 46 height 39
type input "**"
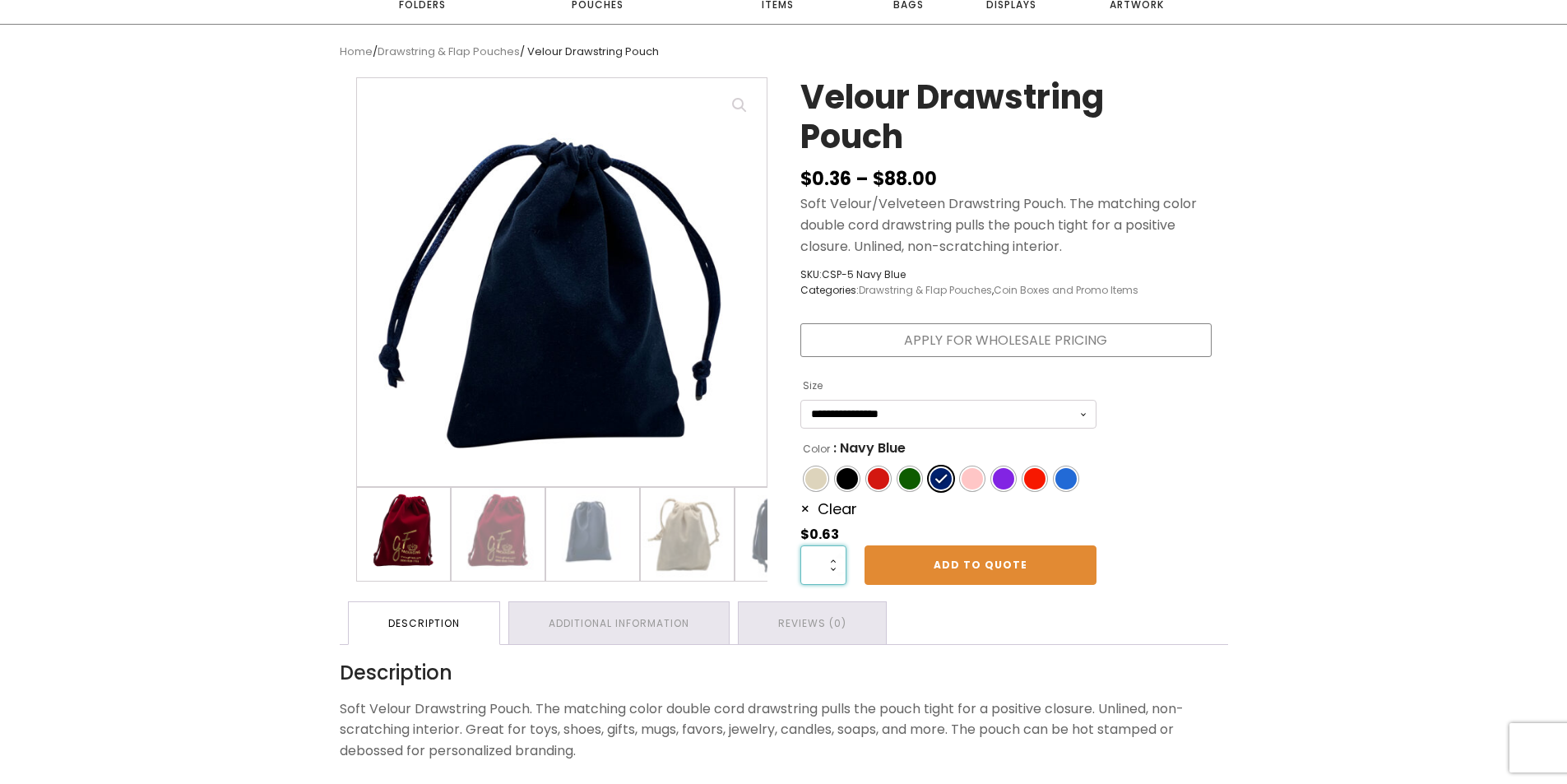
click at [834, 560] on input "**" at bounding box center [823, 564] width 46 height 39
click at [984, 565] on link "Add to Quote" at bounding box center [980, 564] width 232 height 39
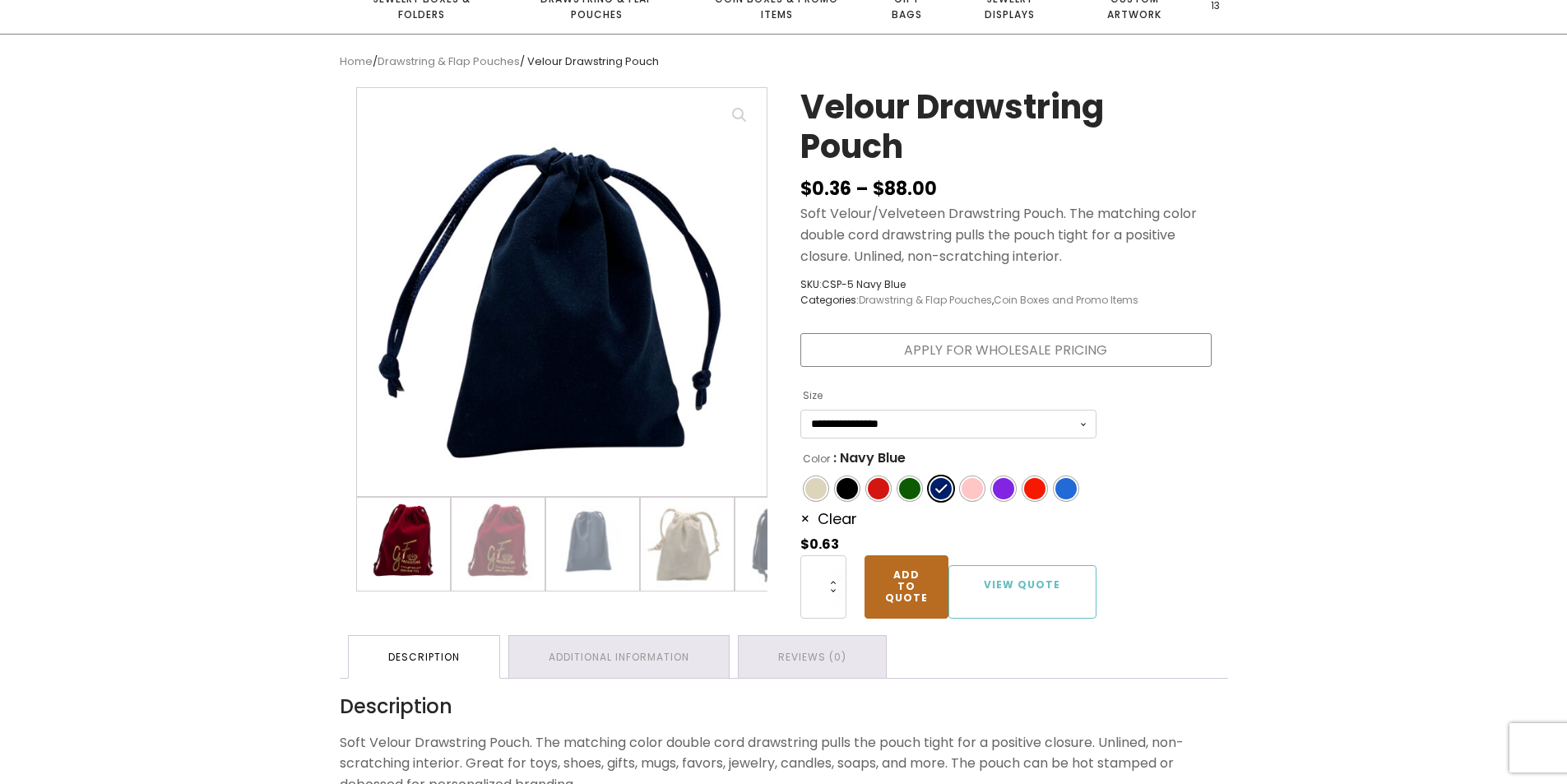
scroll to position [165, 0]
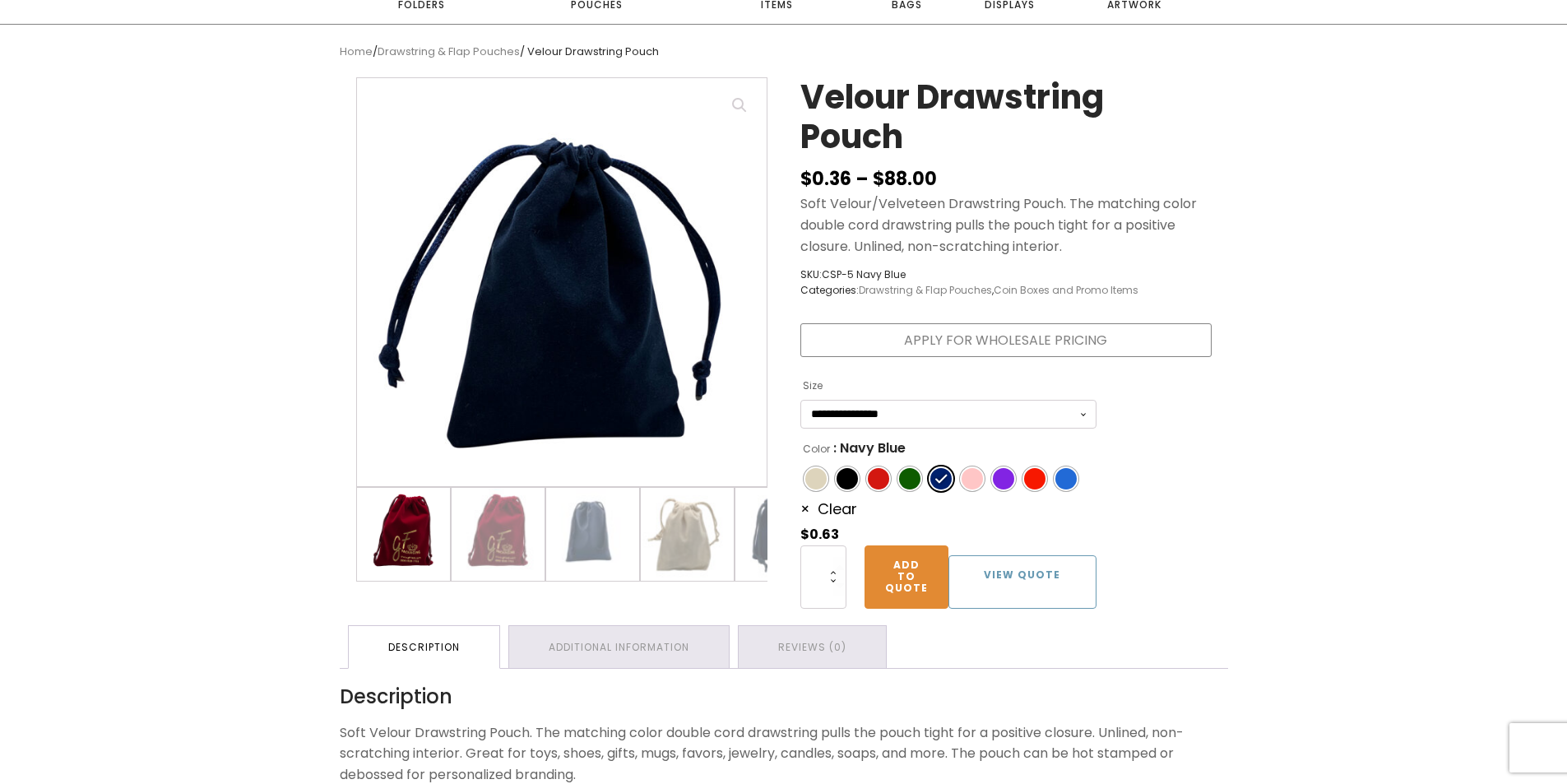
click at [1030, 582] on link "View Quote" at bounding box center [1022, 582] width 148 height 53
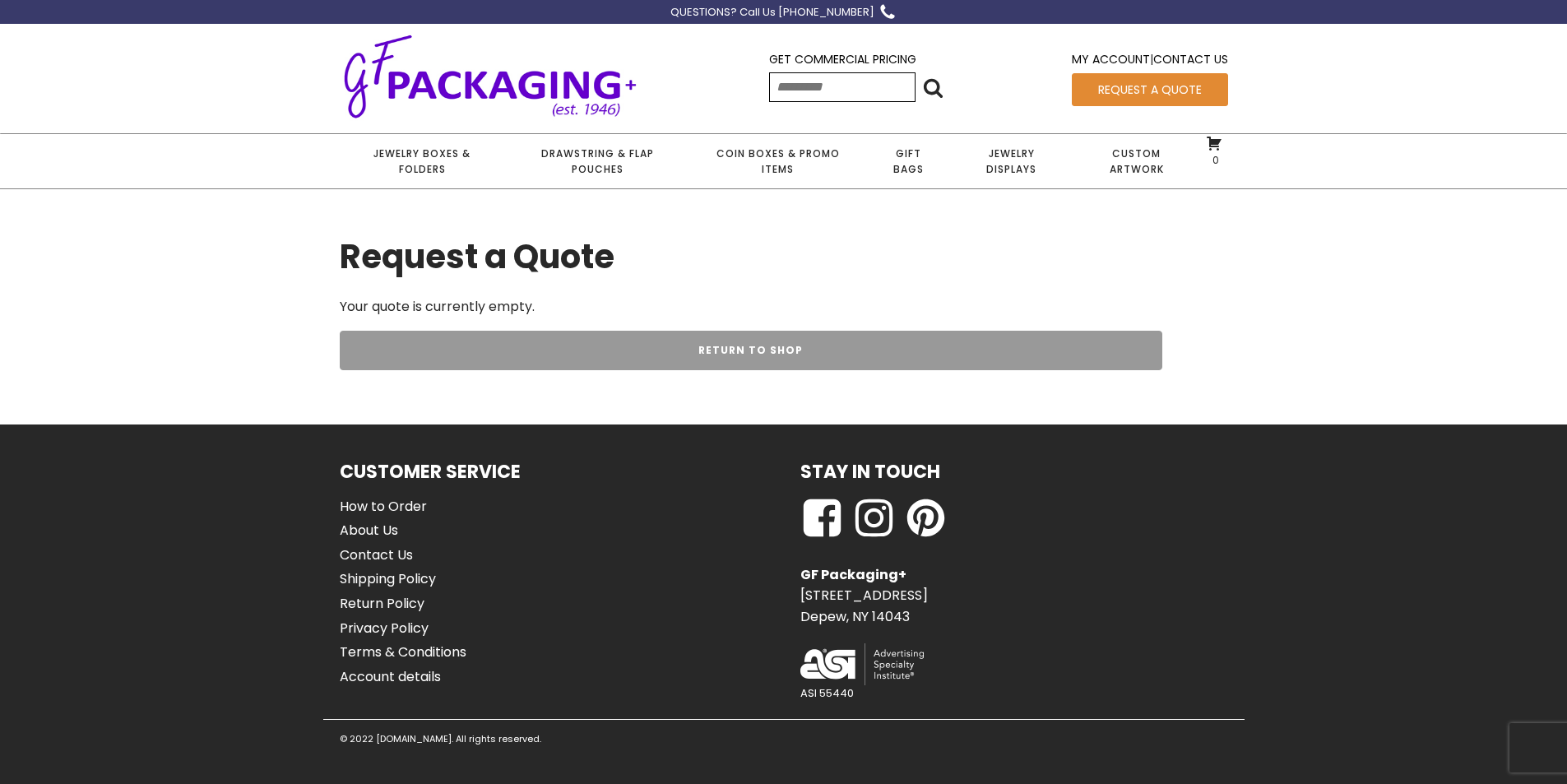
click at [758, 355] on link "Return To Shop" at bounding box center [751, 350] width 823 height 39
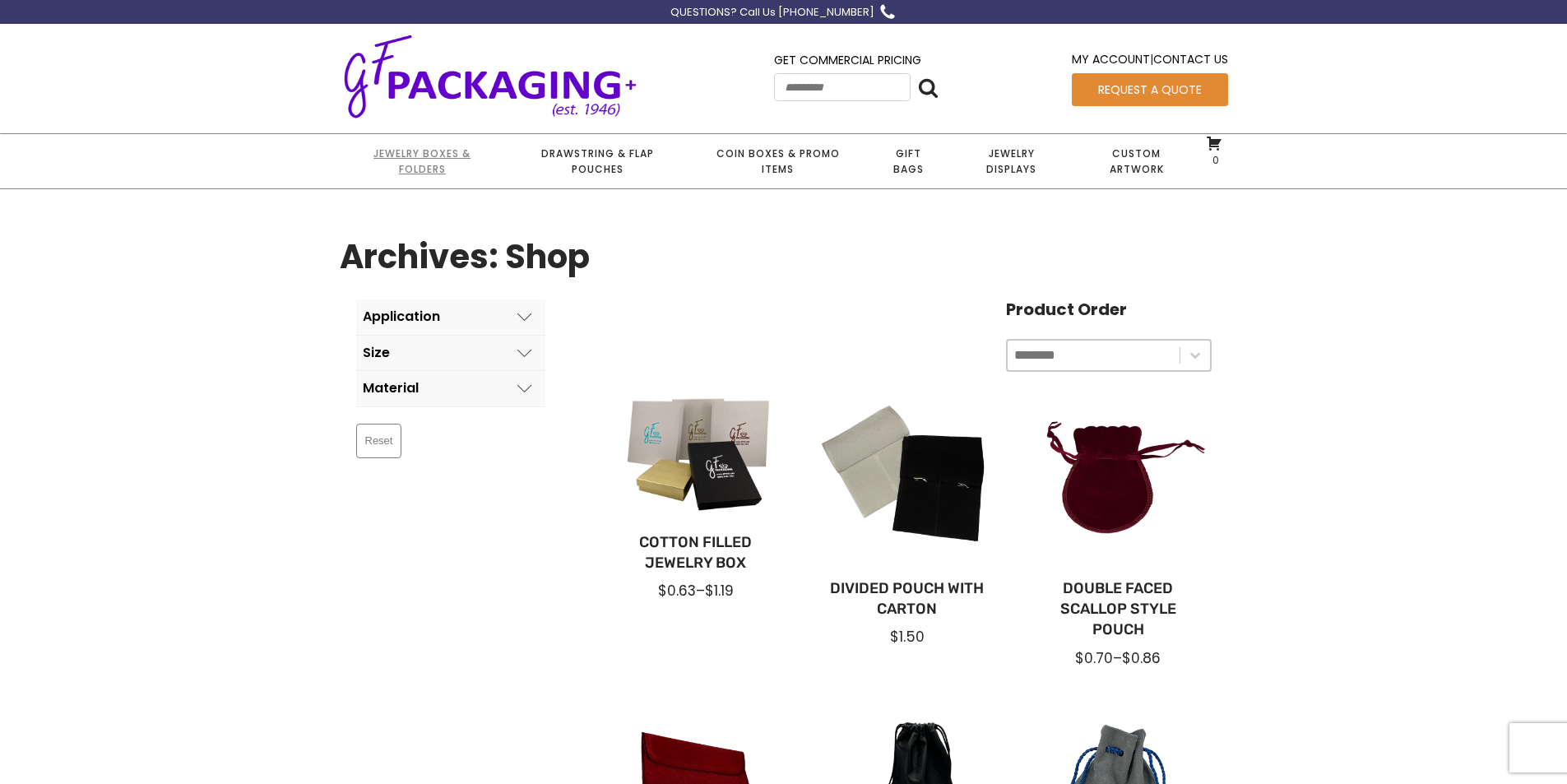
click at [426, 156] on link "Jewelry Boxes & Folders" at bounding box center [422, 160] width 166 height 54
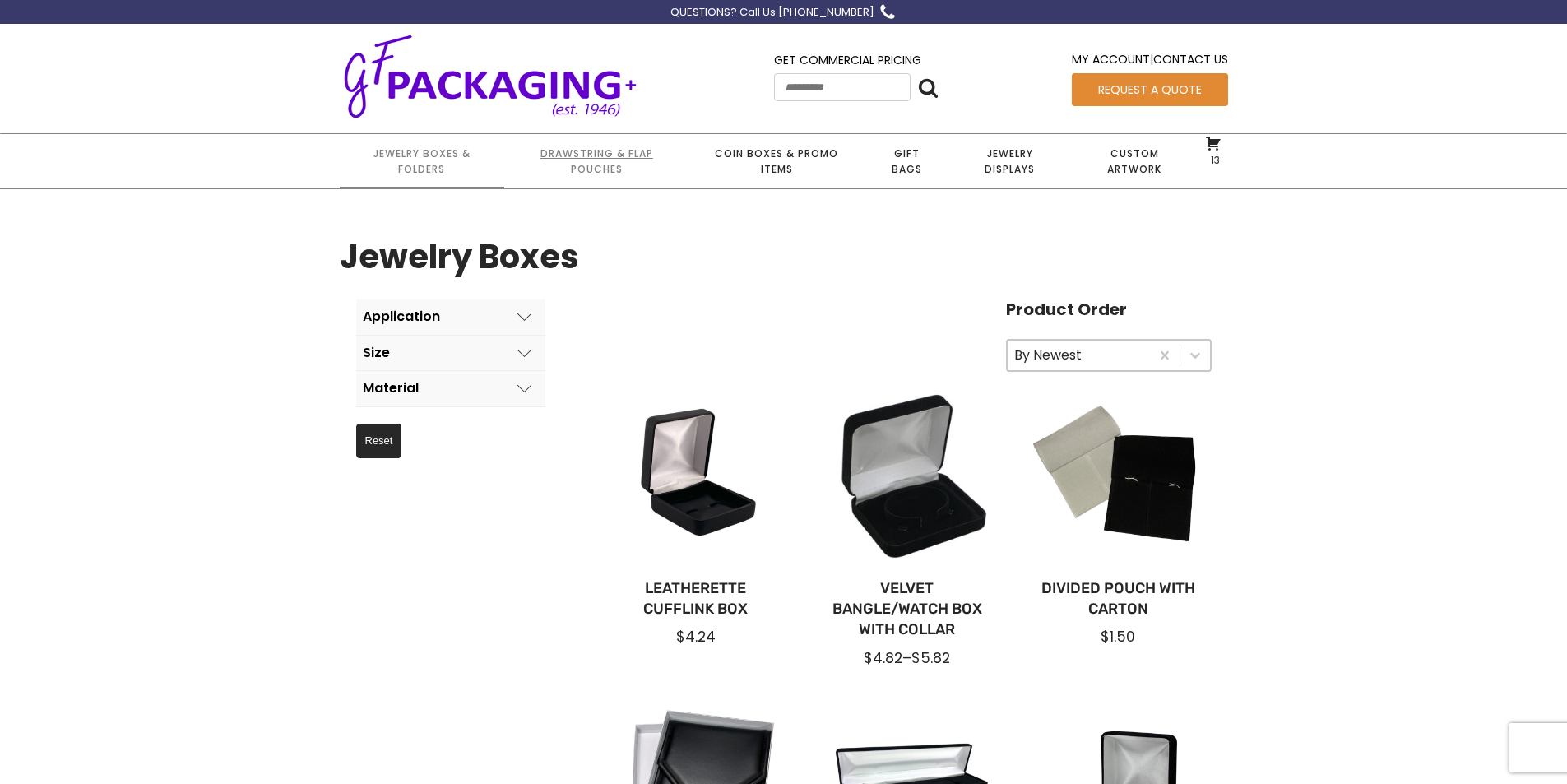
click at [603, 160] on link "Drawstring & Flap Pouches" at bounding box center [596, 160] width 184 height 54
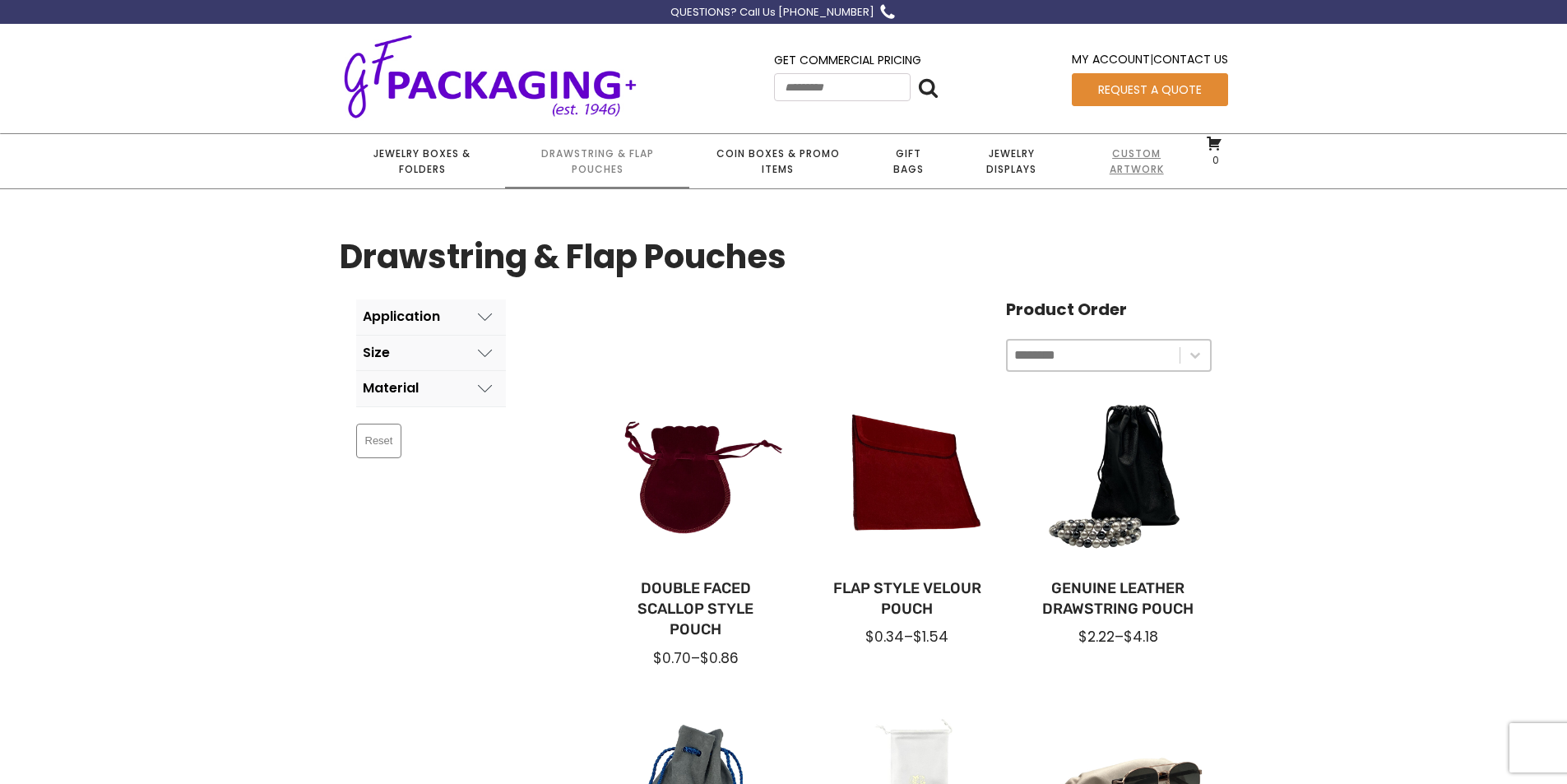
click at [1122, 168] on link "Custom Artwork" at bounding box center [1136, 160] width 128 height 54
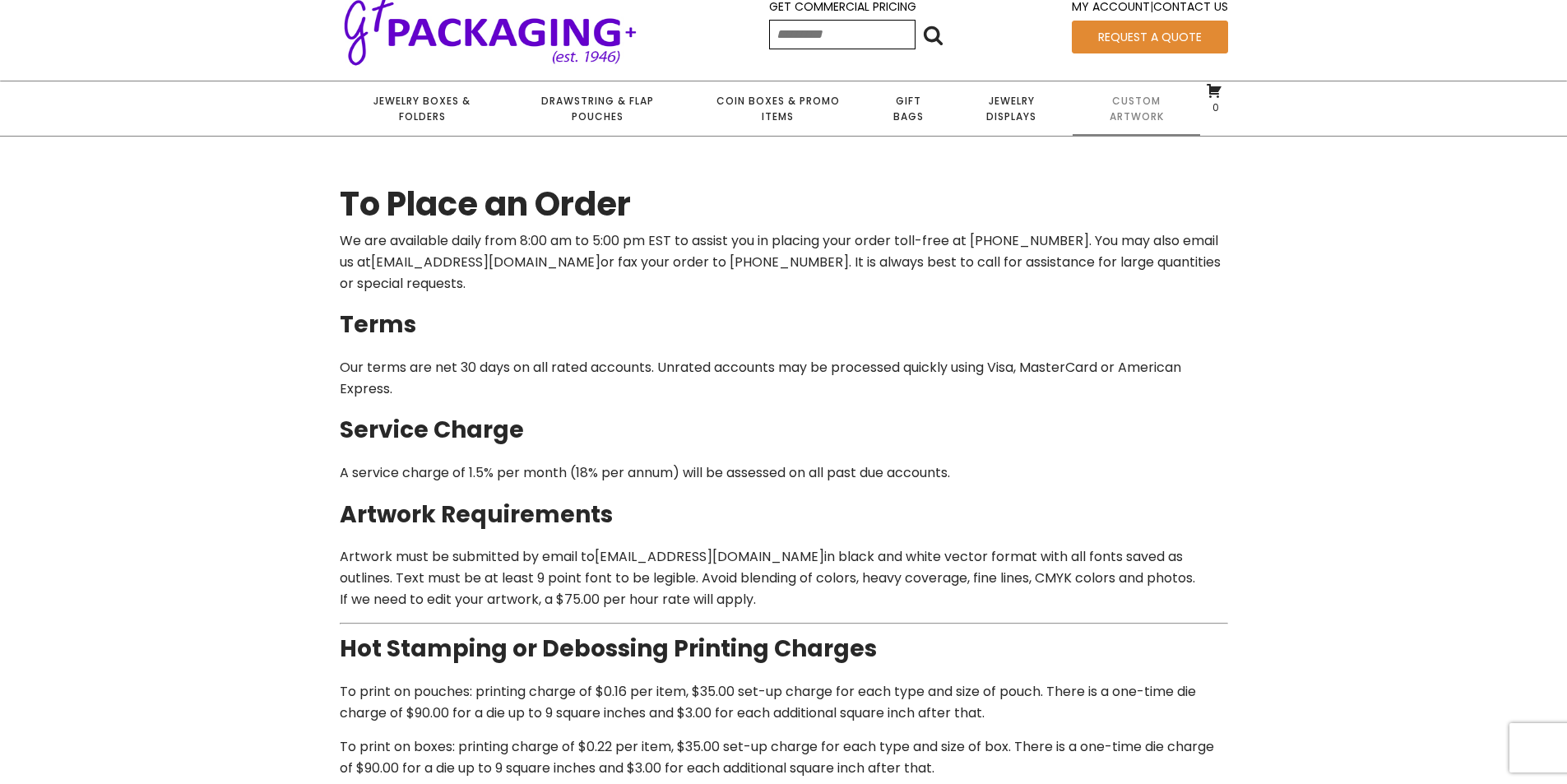
scroll to position [82, 0]
